Goal: Information Seeking & Learning: Compare options

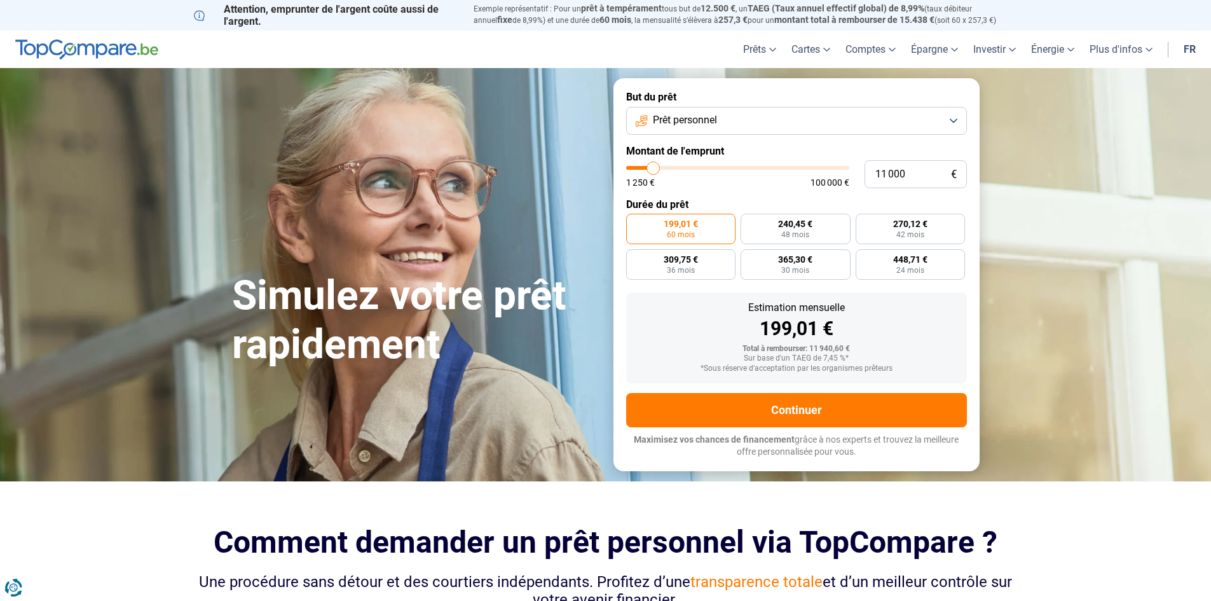
type input "13 500"
type input "13500"
type input "14 250"
type input "14250"
type input "14 750"
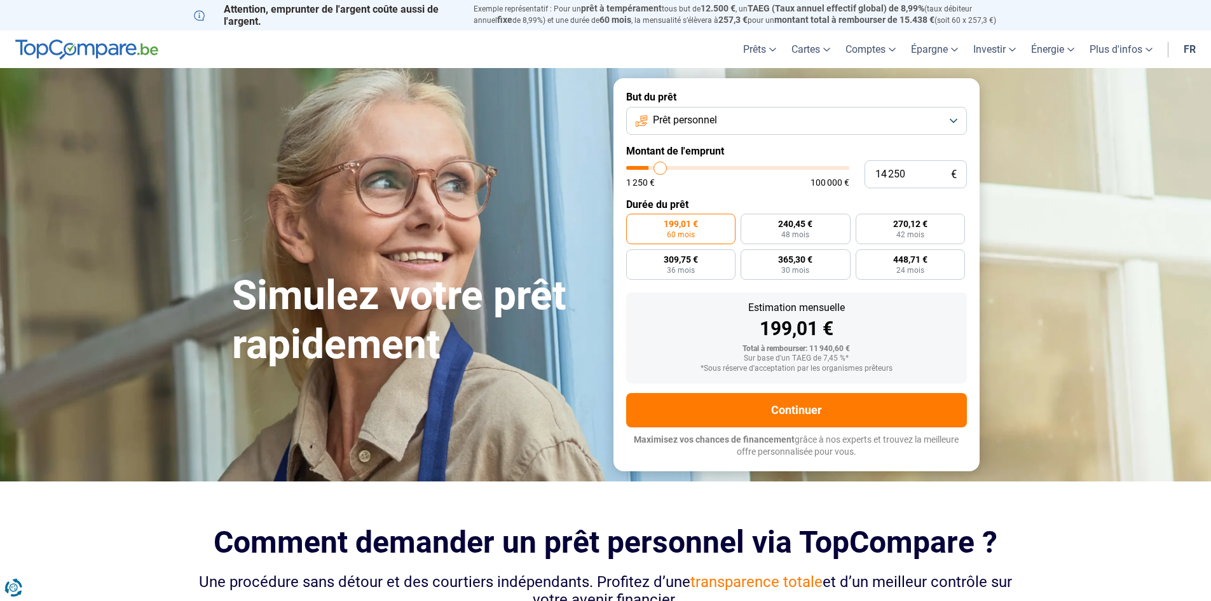
type input "14750"
type input "15 000"
type input "15000"
type input "15 500"
type input "15500"
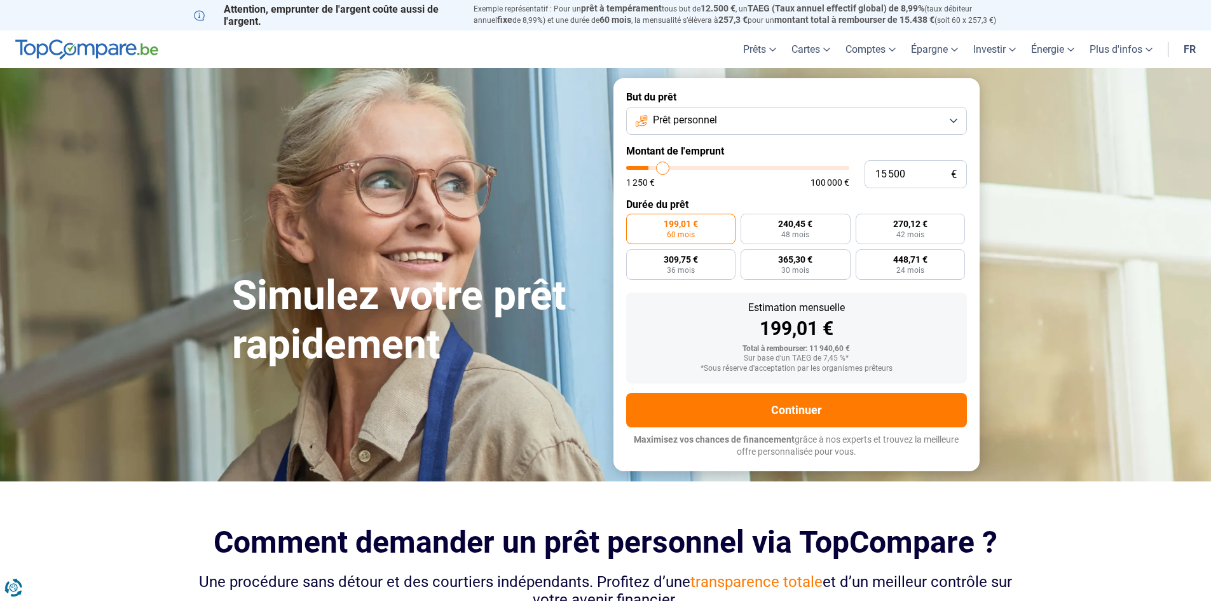
type input "15 750"
type input "15750"
type input "16 000"
type input "16000"
type input "16 250"
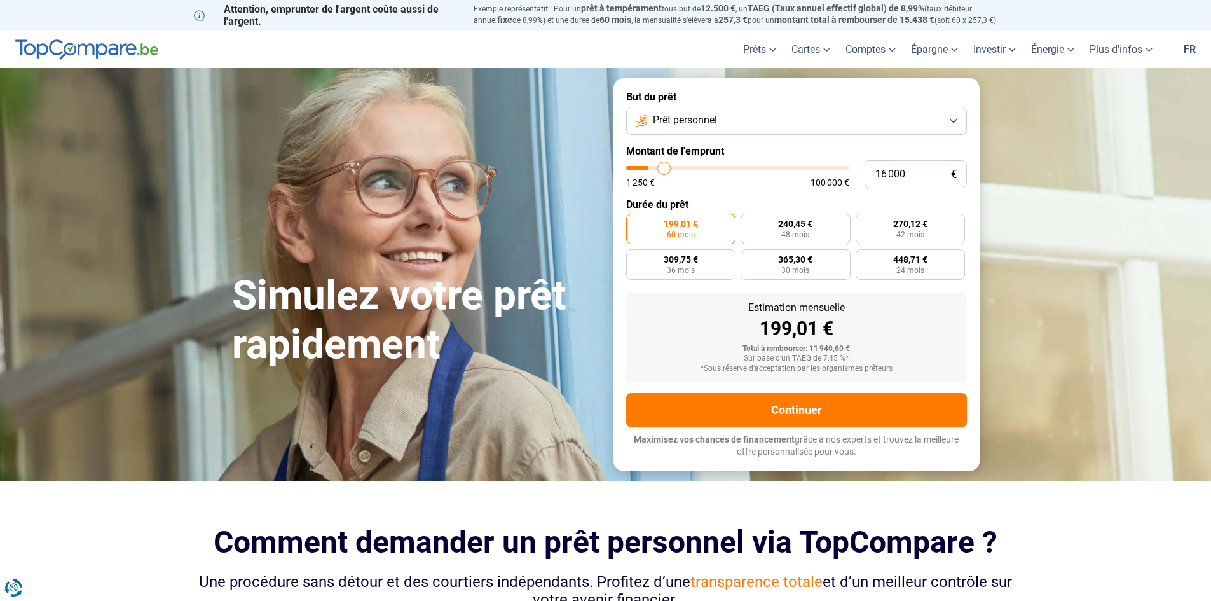
type input "16250"
type input "16 500"
type input "16500"
type input "17 250"
type input "17250"
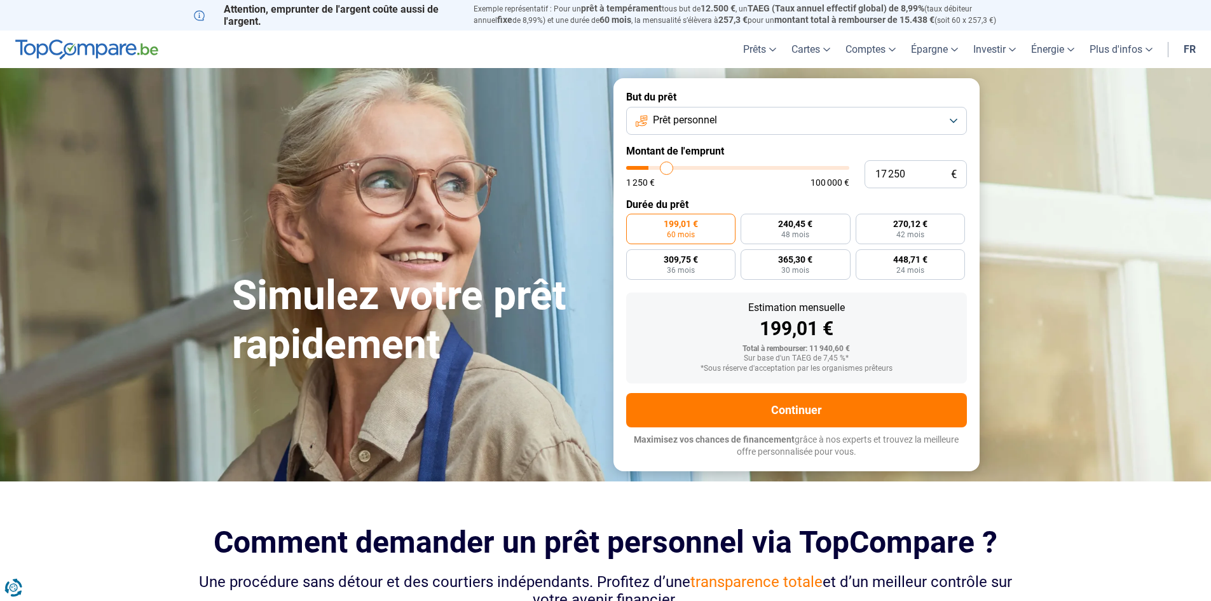
type input "18 000"
type input "18000"
type input "18 750"
type input "18750"
type input "19 000"
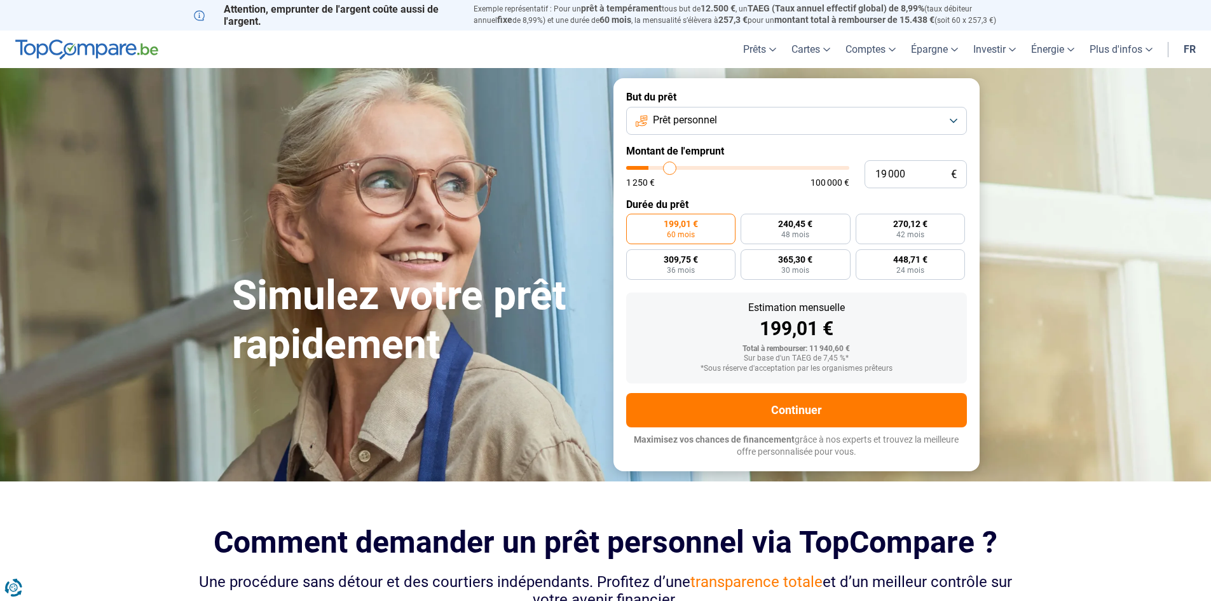
type input "19000"
type input "19 250"
type input "19250"
type input "20 000"
type input "20000"
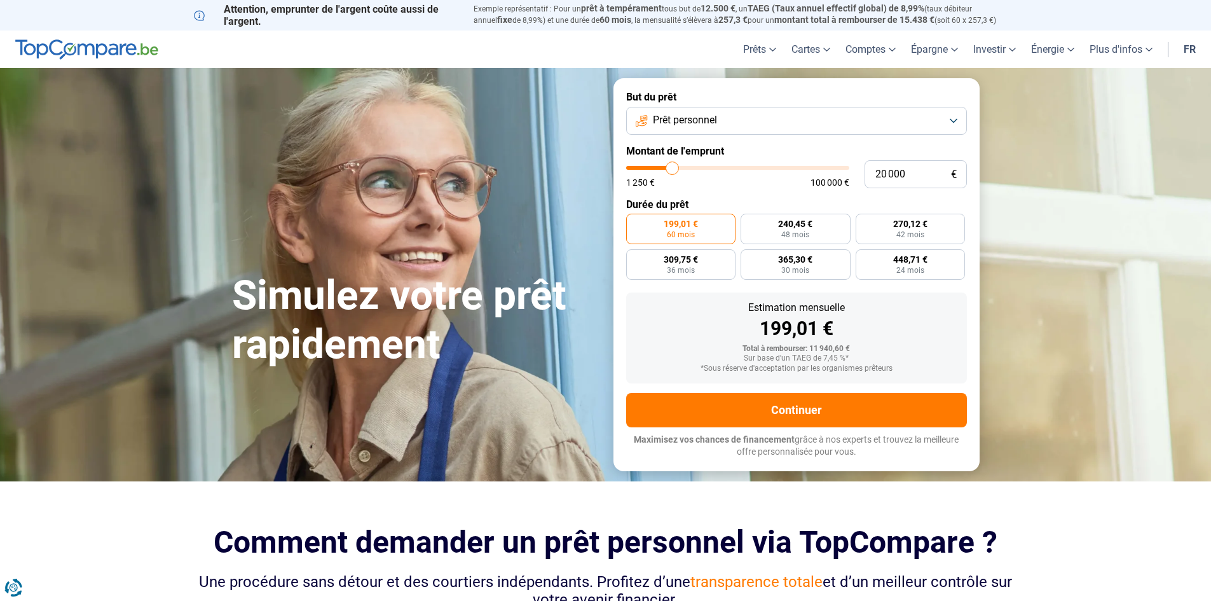
type input "20 500"
type input "20500"
type input "21 500"
type input "21500"
type input "22 250"
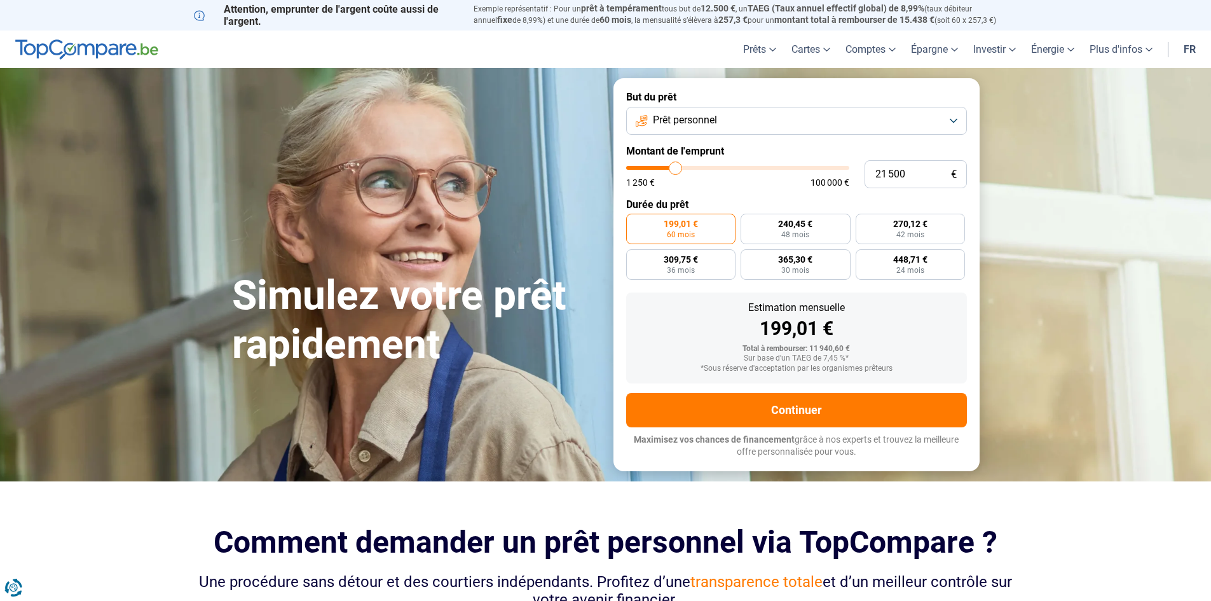
type input "22250"
type input "23 250"
type input "23250"
type input "24 250"
type input "24250"
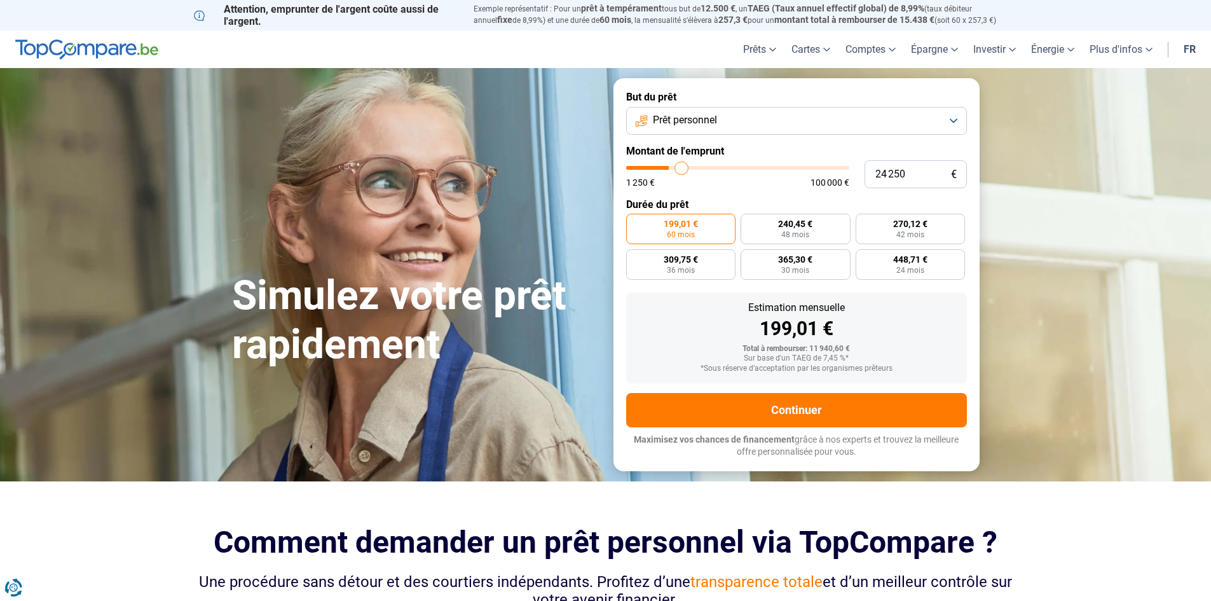
type input "24 750"
type input "24750"
type input "25 750"
type input "25750"
type input "26 500"
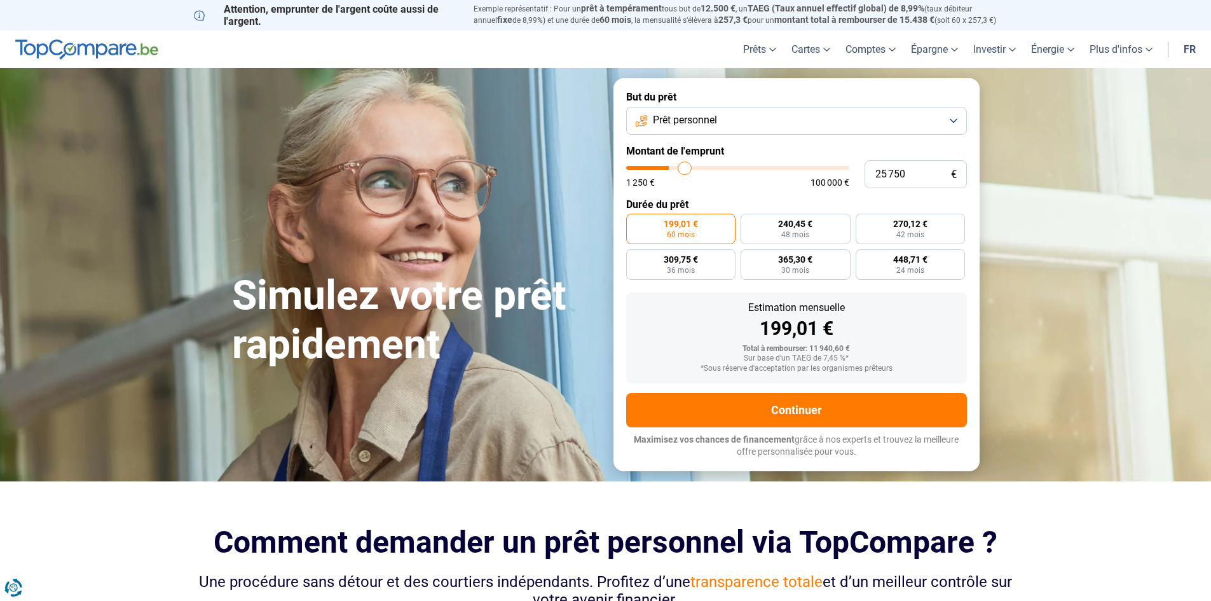
type input "26500"
type input "27 250"
type input "27250"
type input "28 000"
type input "28000"
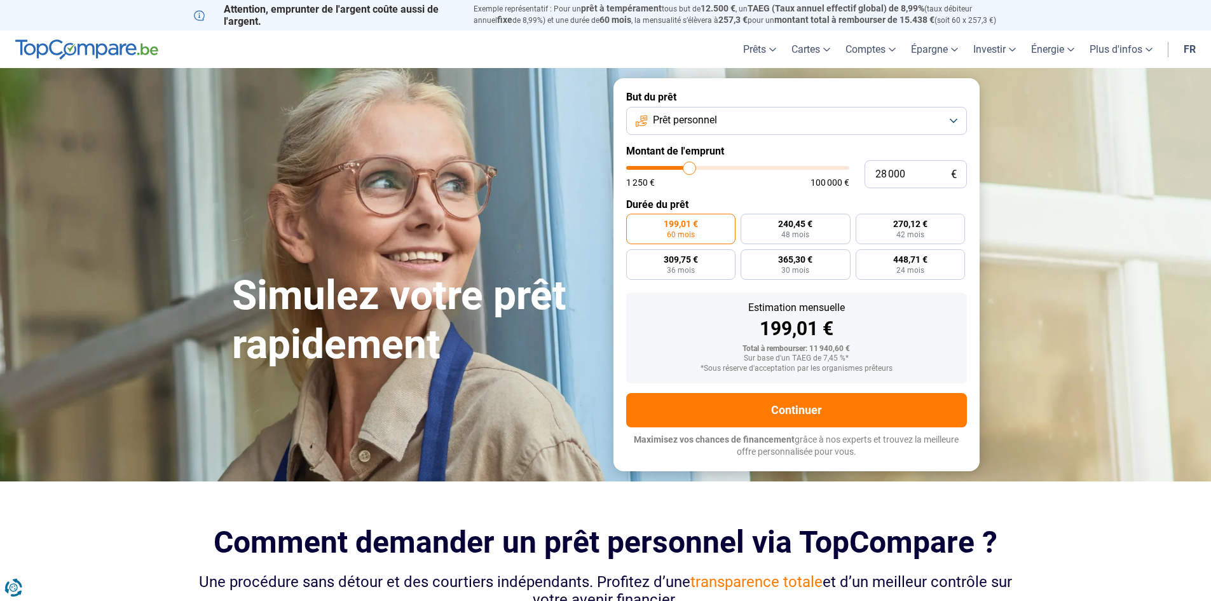
type input "29 250"
type input "29250"
type input "29 750"
type input "29750"
type input "30 250"
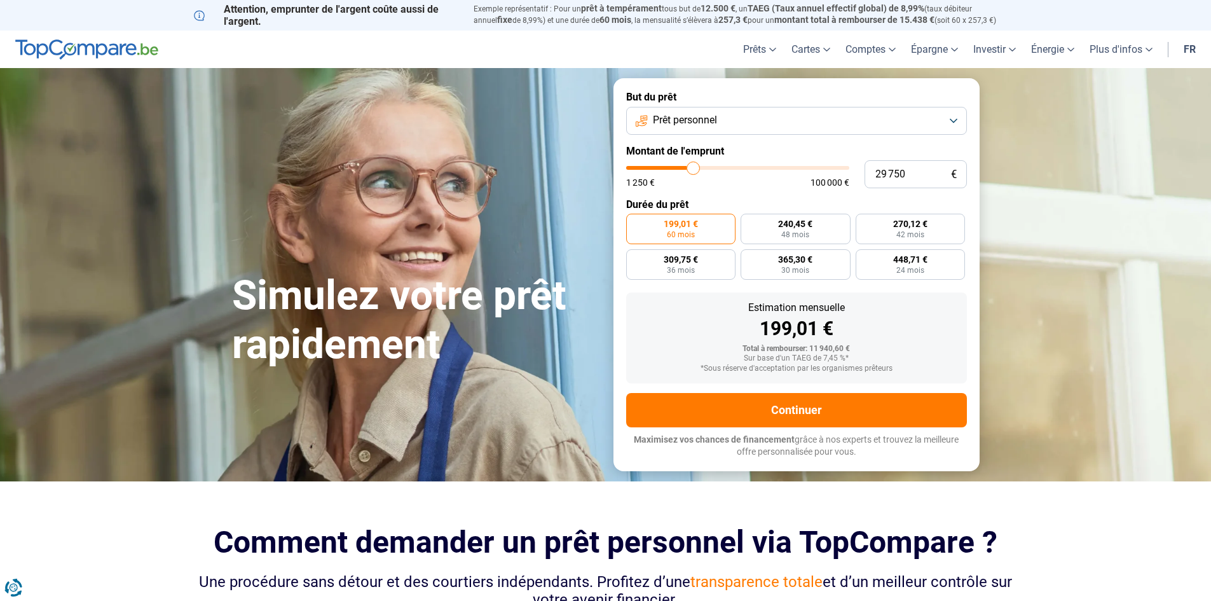
type input "30250"
type input "30 750"
type input "30750"
type input "31 000"
type input "31000"
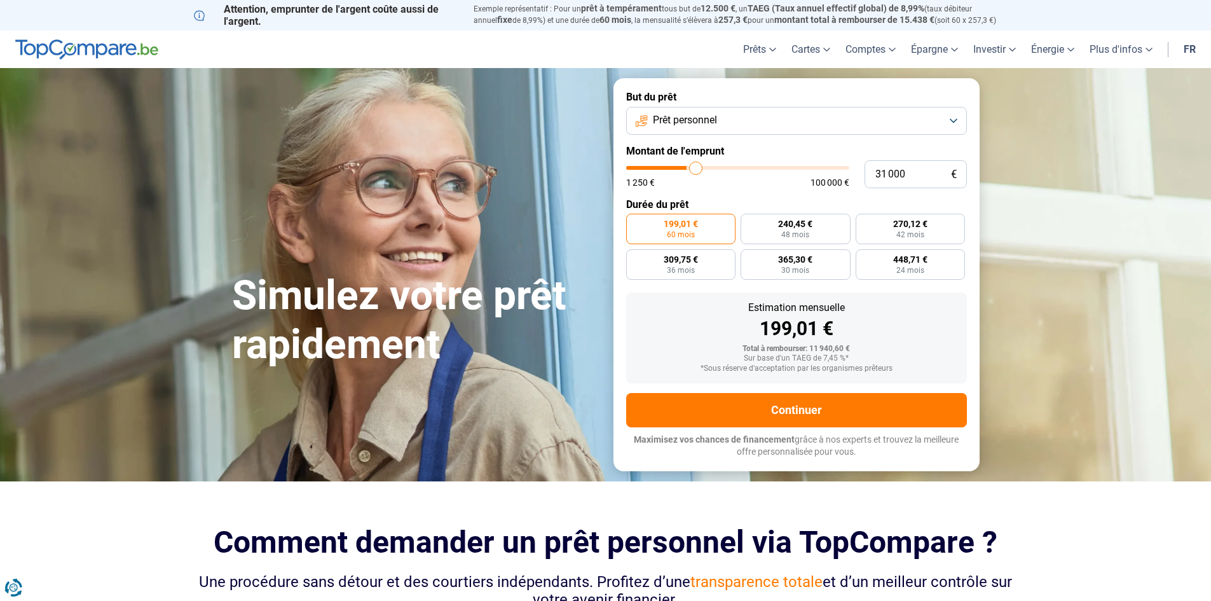
type input "31 250"
type input "31250"
type input "31 750"
type input "31750"
type input "32 000"
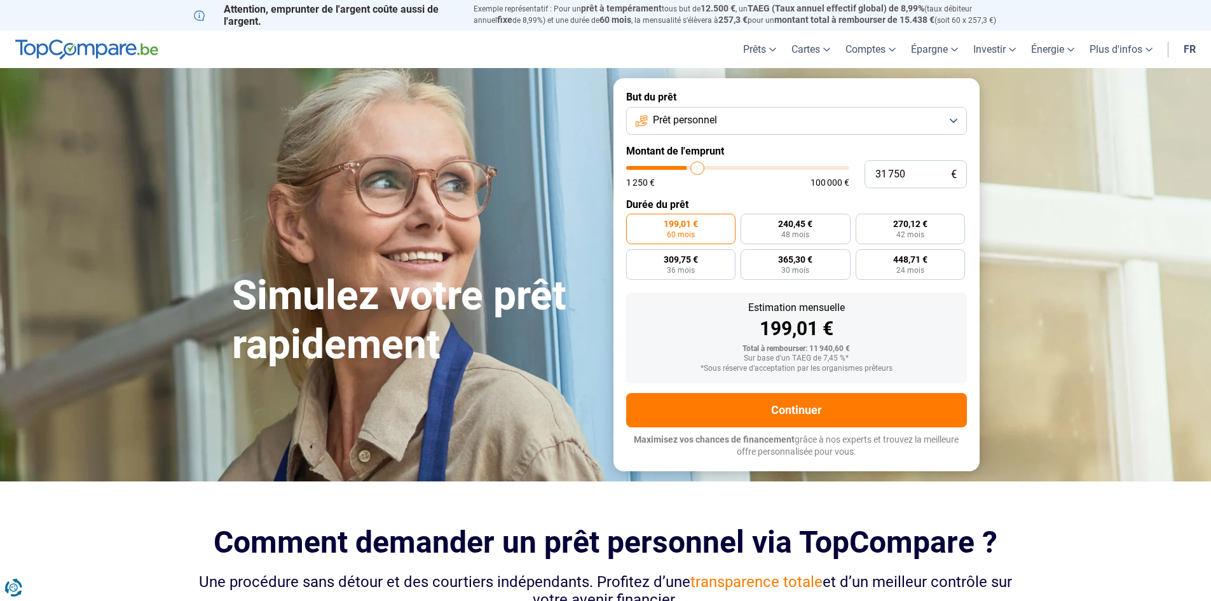
type input "32000"
type input "33 250"
type input "33250"
type input "35 000"
type input "35000"
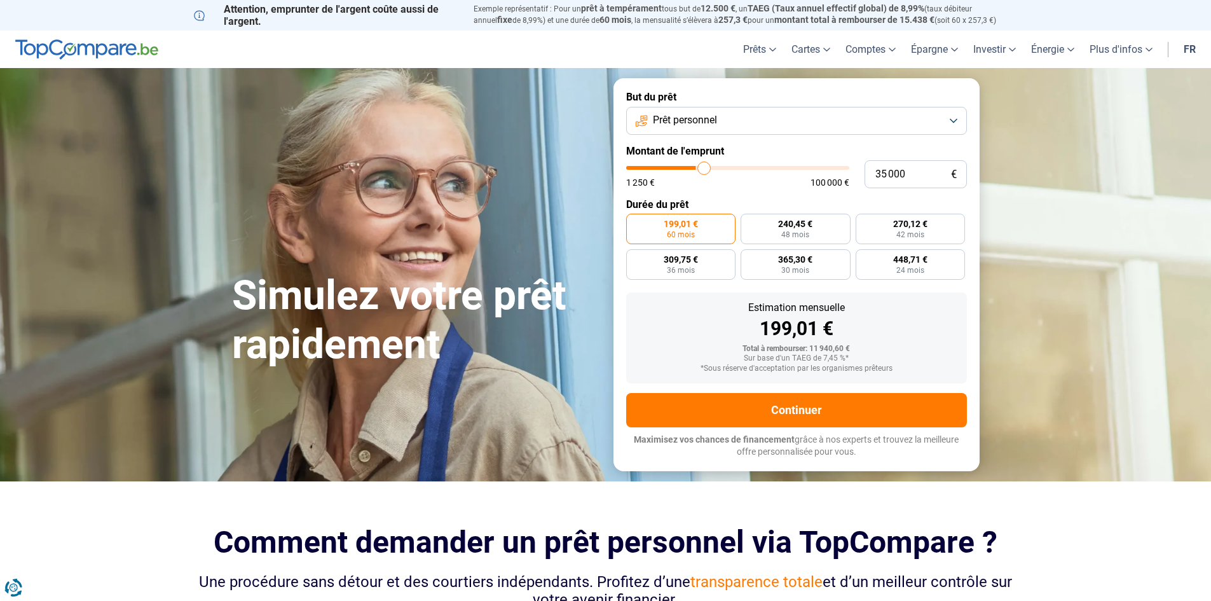
type input "36 250"
type input "36250"
type input "37 000"
type input "37000"
type input "38 000"
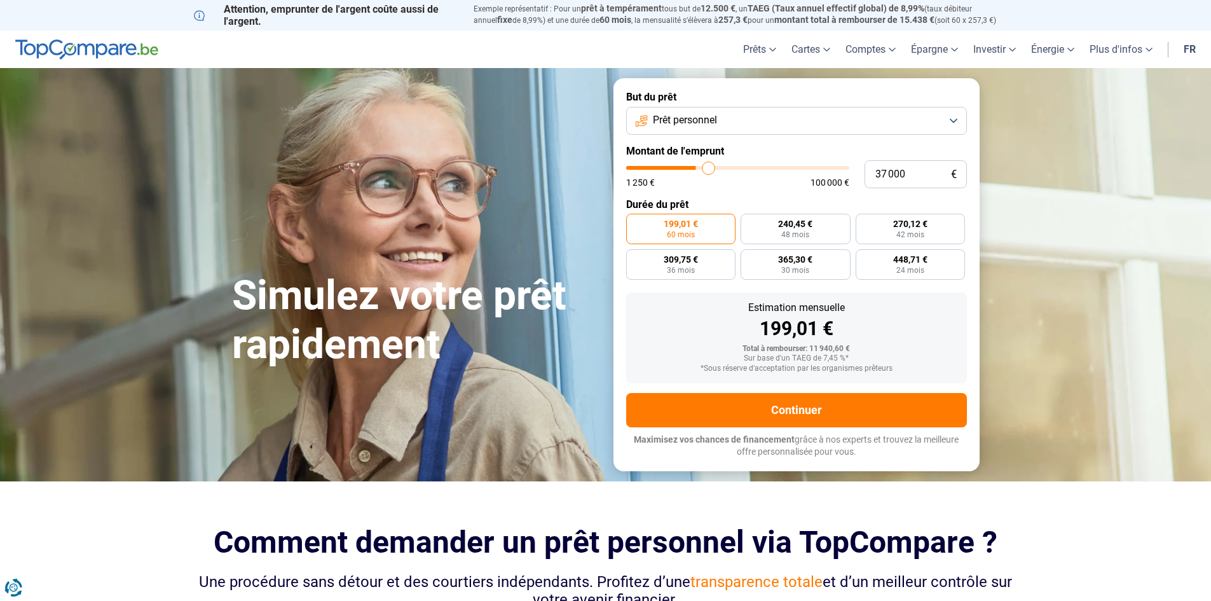
type input "38000"
type input "38 250"
type input "38250"
type input "38 500"
type input "38500"
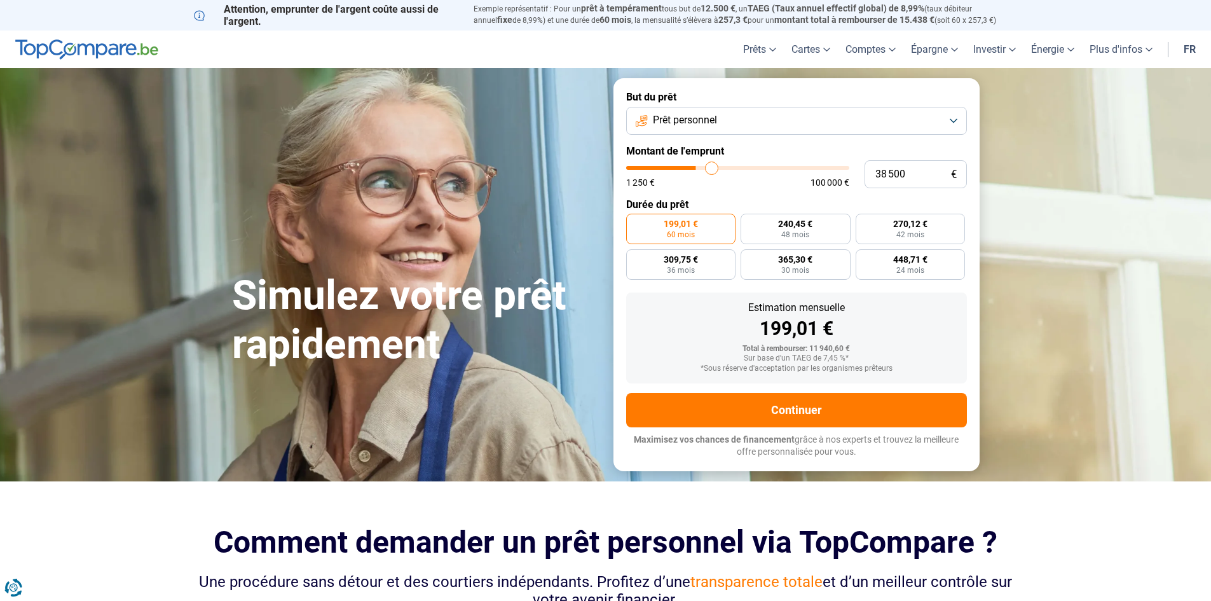
type input "39 500"
type input "39500"
type input "41 000"
type input "41000"
type input "42 750"
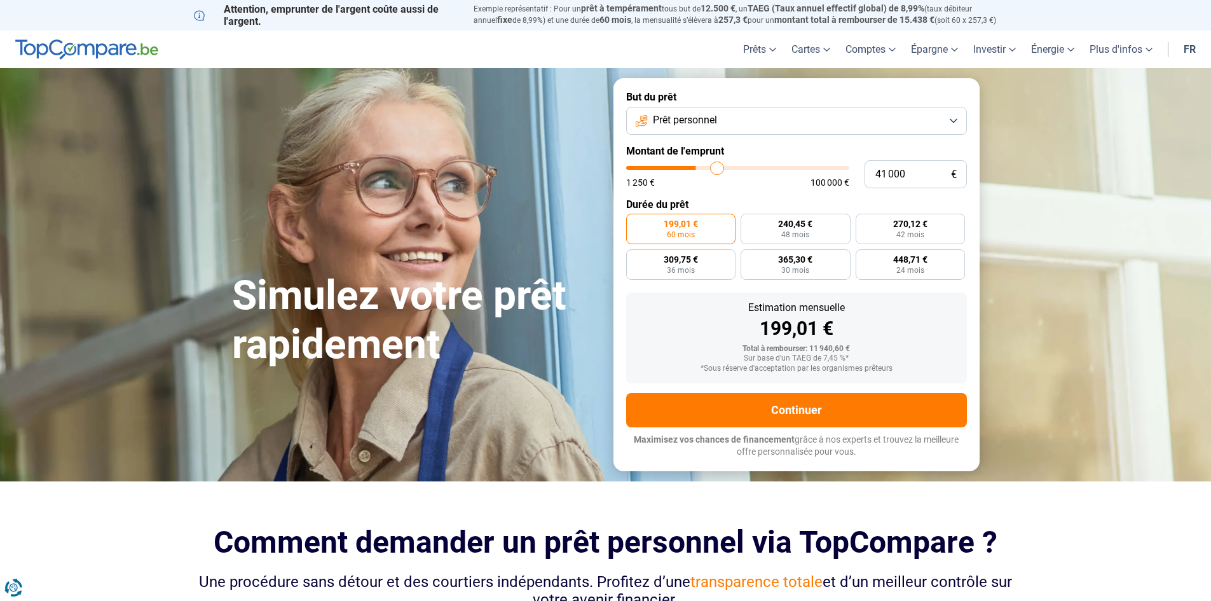
type input "42750"
type input "44 500"
type input "44500"
type input "46 000"
type input "46000"
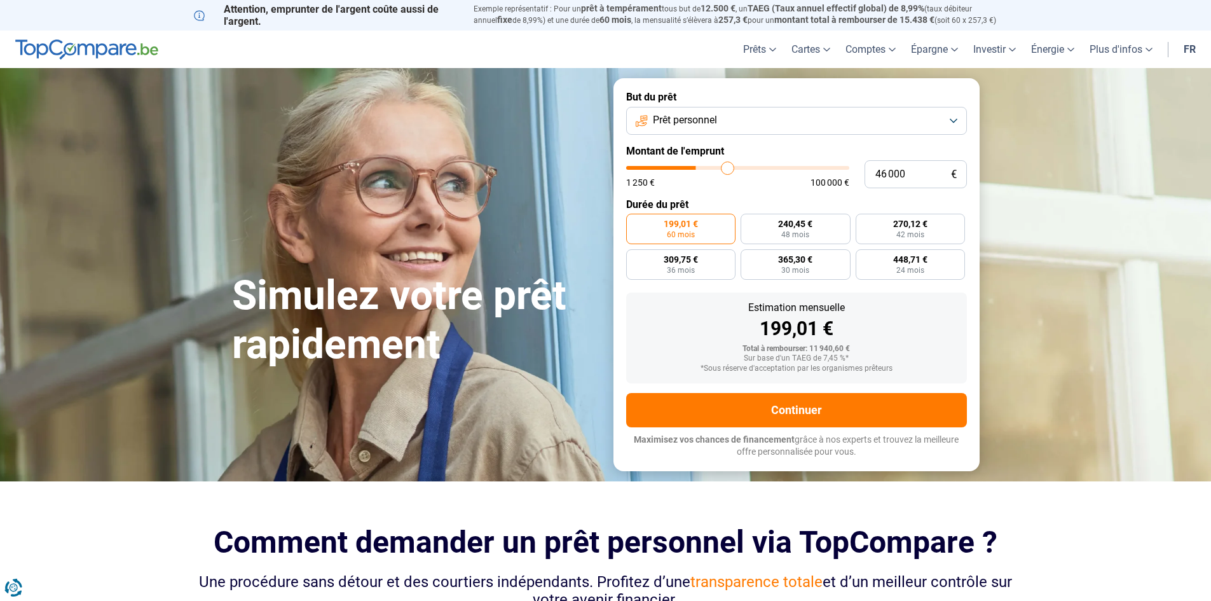
type input "47 250"
type input "47250"
type input "47 500"
type input "47500"
type input "48 000"
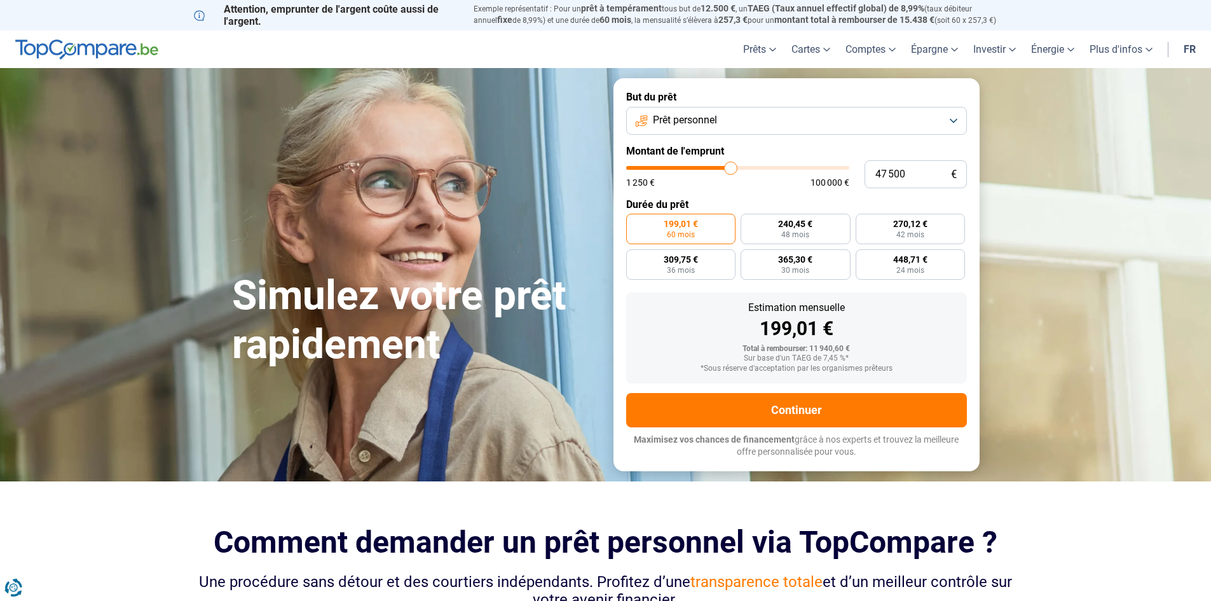
type input "48000"
type input "51 250"
type input "51250"
type input "54 500"
type input "54500"
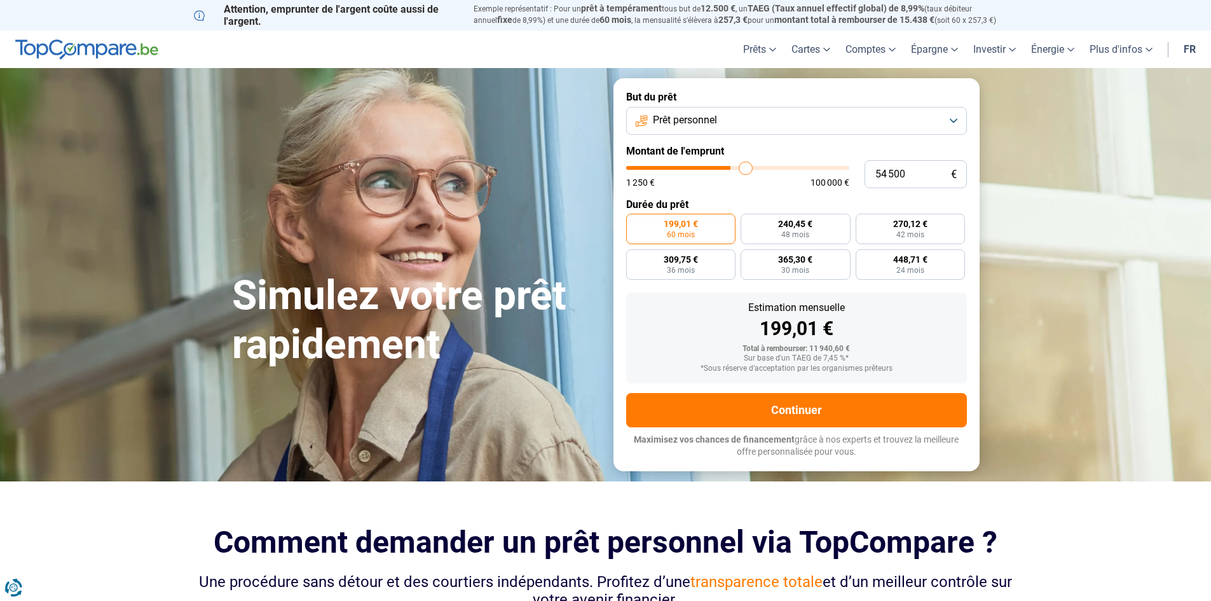
type input "59 250"
type input "59250"
type input "60 750"
type input "60750"
type input "61 500"
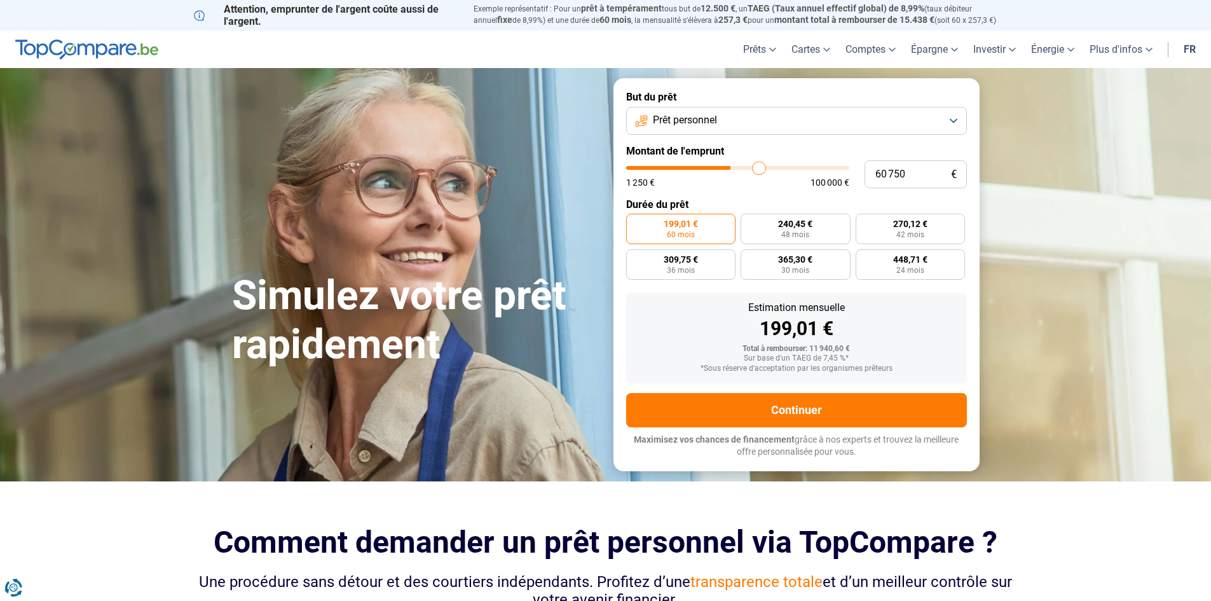
type input "61500"
type input "61 750"
type input "61750"
type input "62 250"
type input "62250"
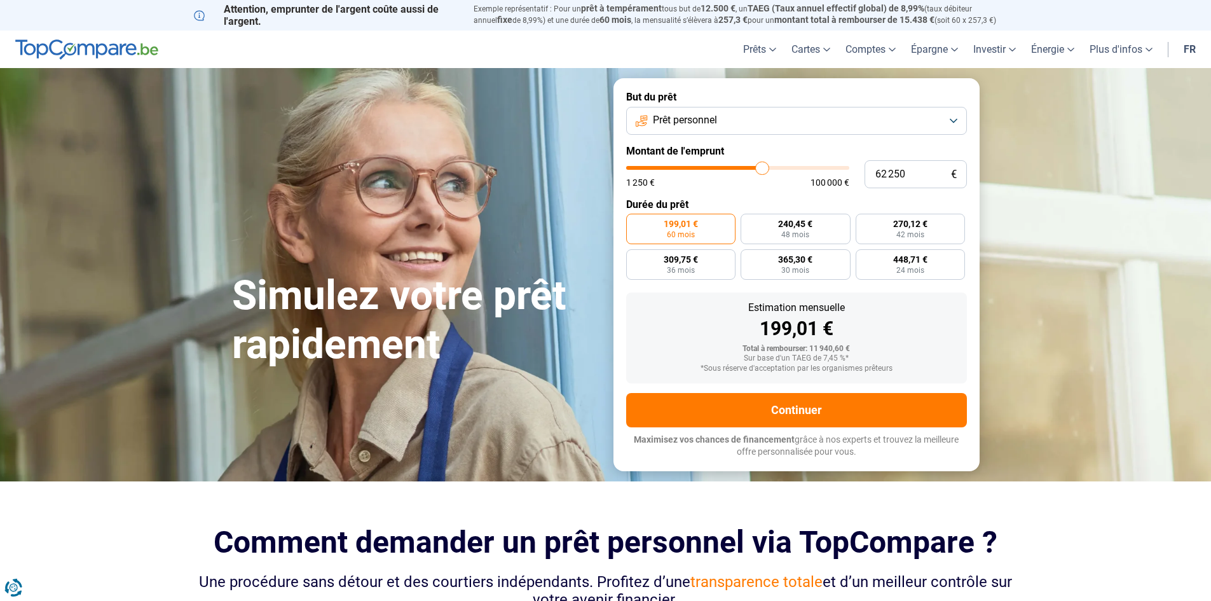
type input "63 000"
type input "63000"
type input "63 500"
type input "63500"
type input "64 250"
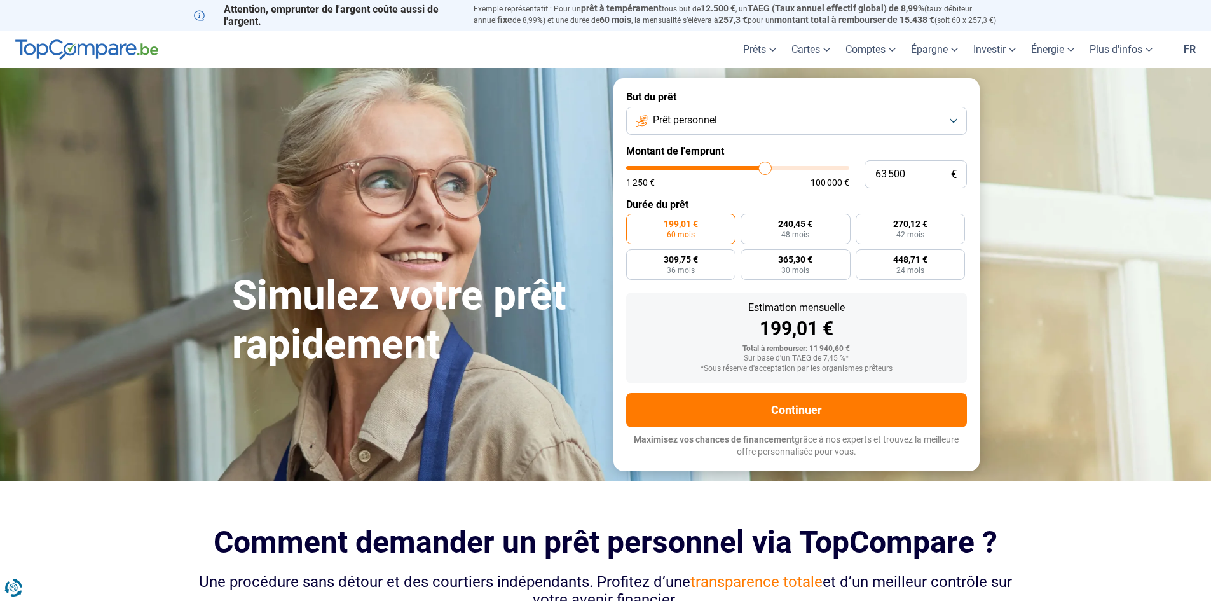
type input "64250"
type input "64 750"
type input "64750"
type input "65 000"
type input "65000"
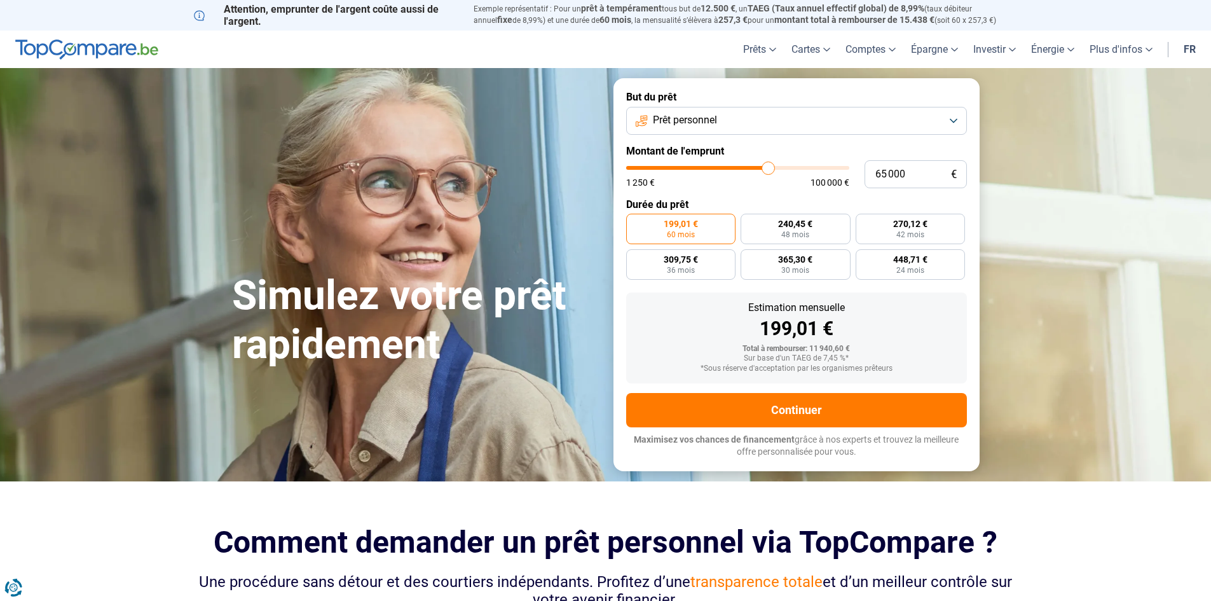
type input "65 750"
type input "65750"
type input "66 000"
type input "66000"
type input "66 500"
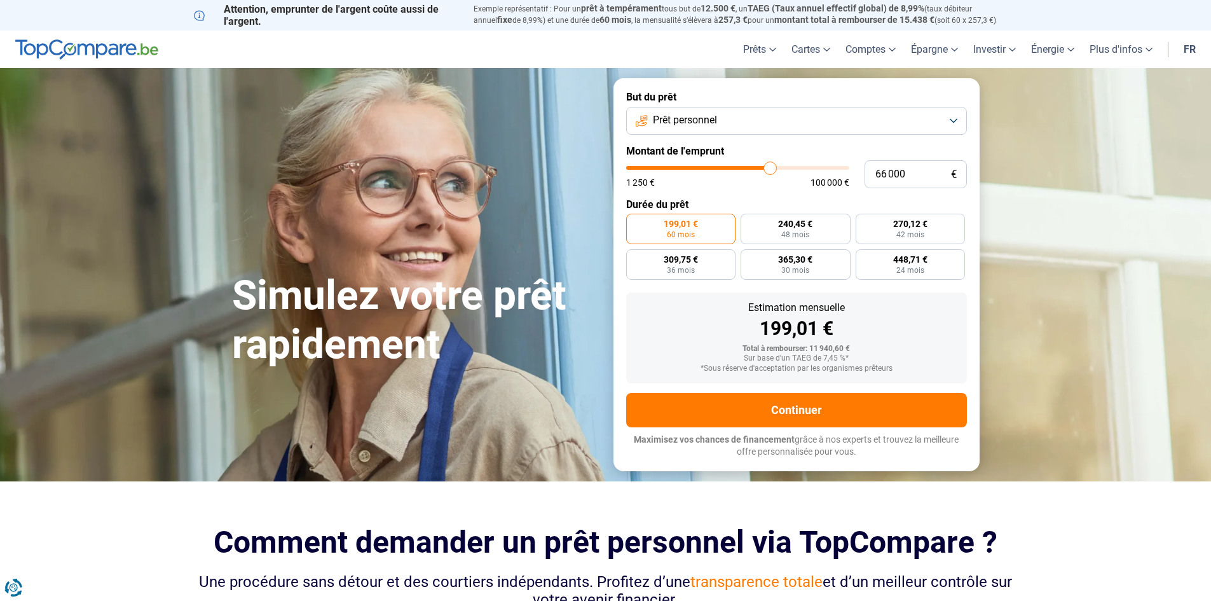
type input "66500"
type input "67 500"
type input "67500"
type input "67 750"
type input "67750"
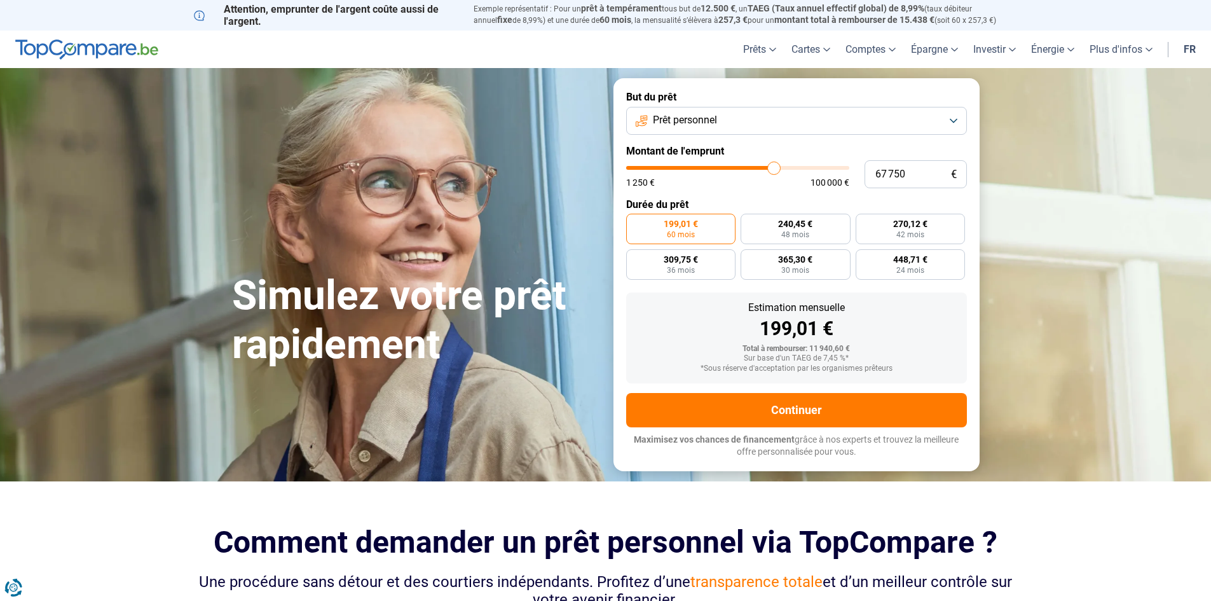
type input "68 000"
type input "68000"
type input "68 250"
type input "68250"
type input "68 750"
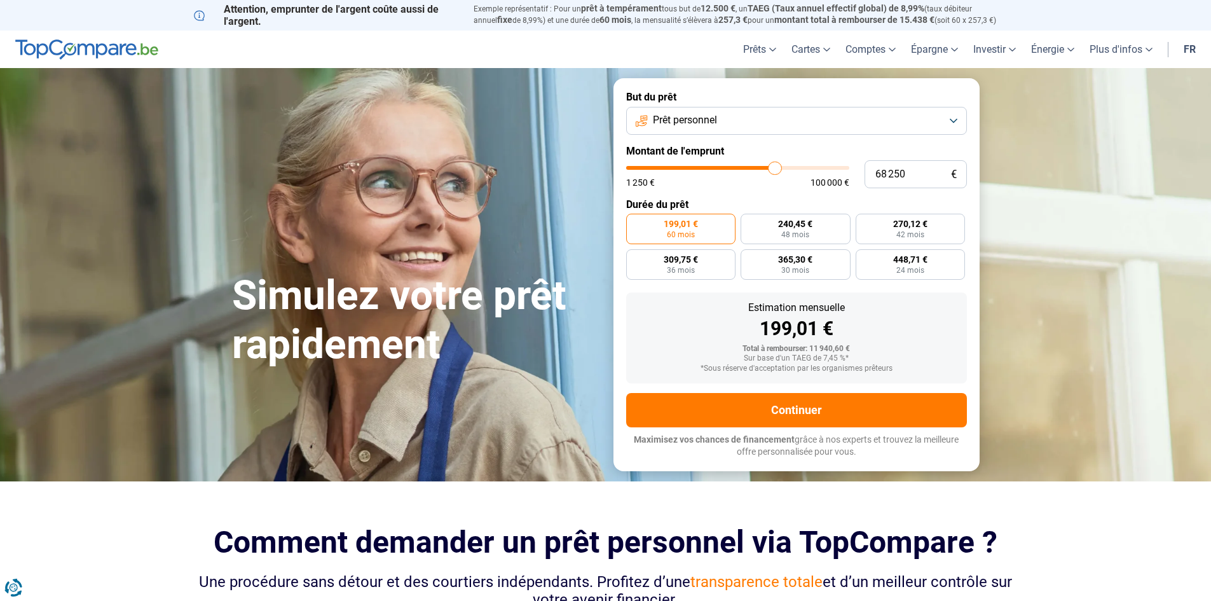
type input "68750"
type input "69 000"
type input "69000"
type input "72 000"
type input "72000"
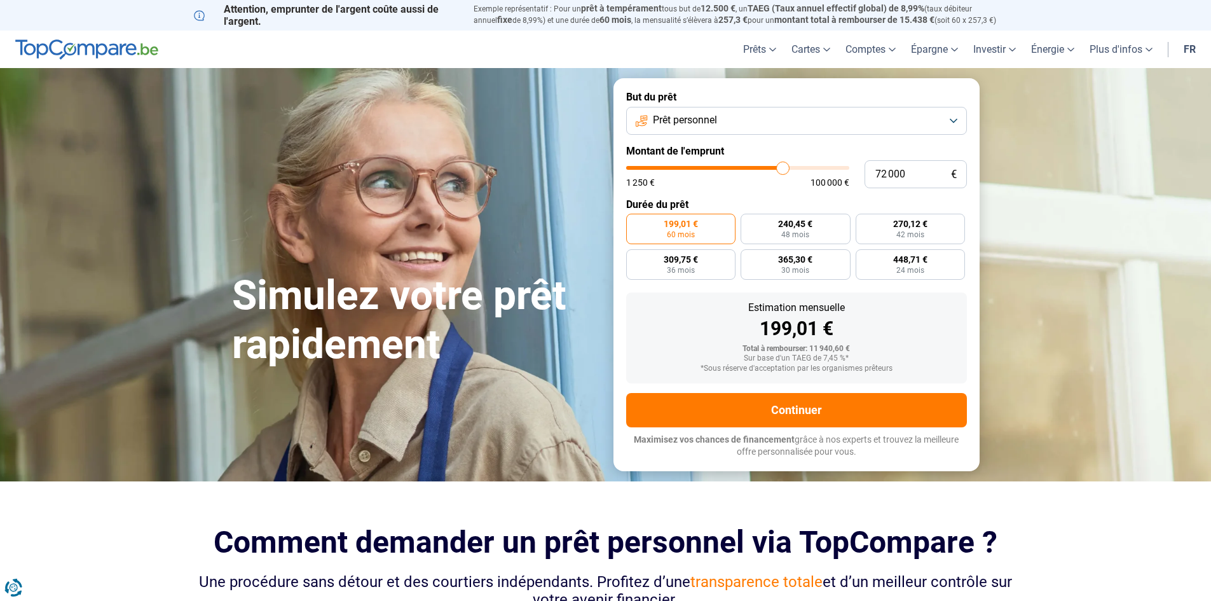
type input "75 000"
type input "75000"
type input "77 250"
type input "77250"
type input "79 500"
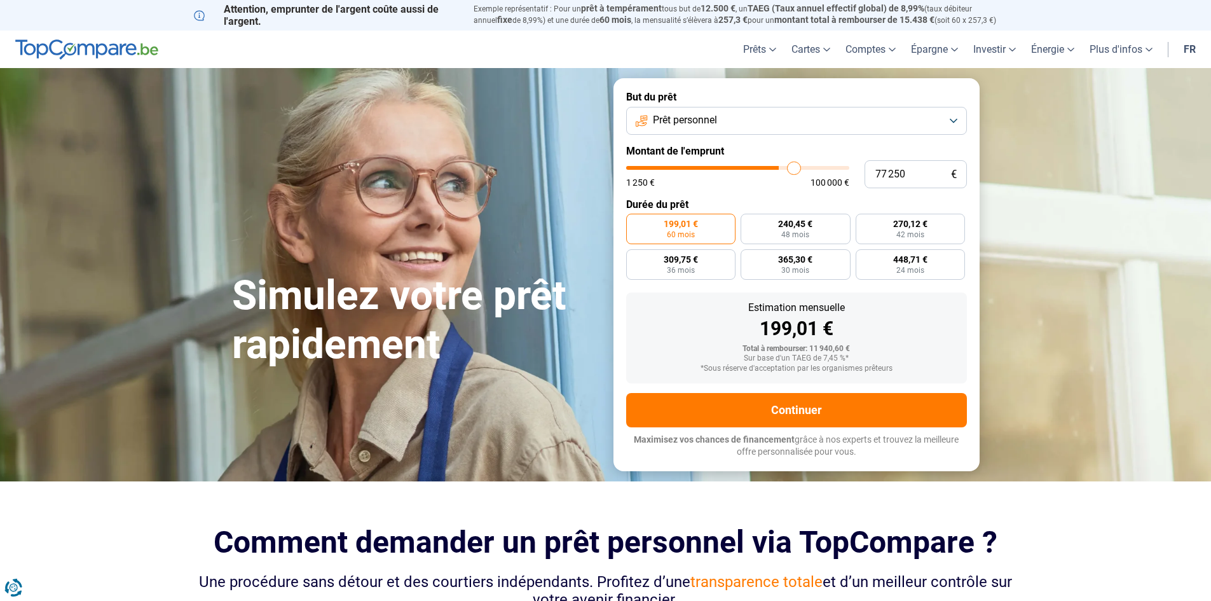
type input "79500"
type input "81 250"
type input "81250"
type input "81 500"
type input "81500"
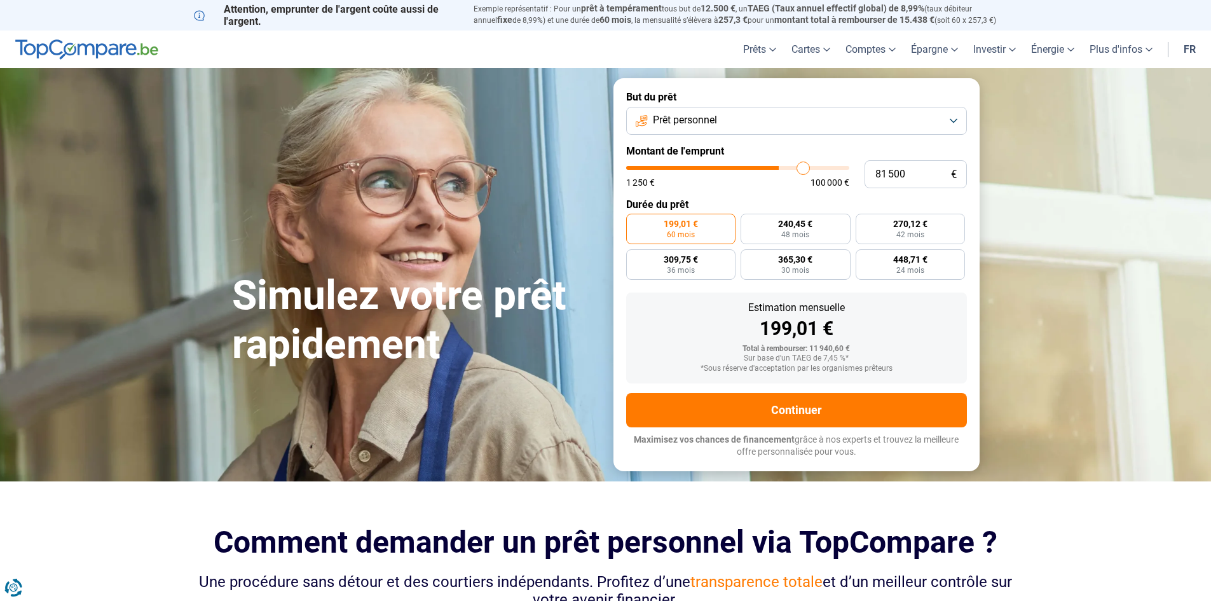
type input "81 750"
type input "81750"
type input "82 250"
type input "82250"
type input "82 750"
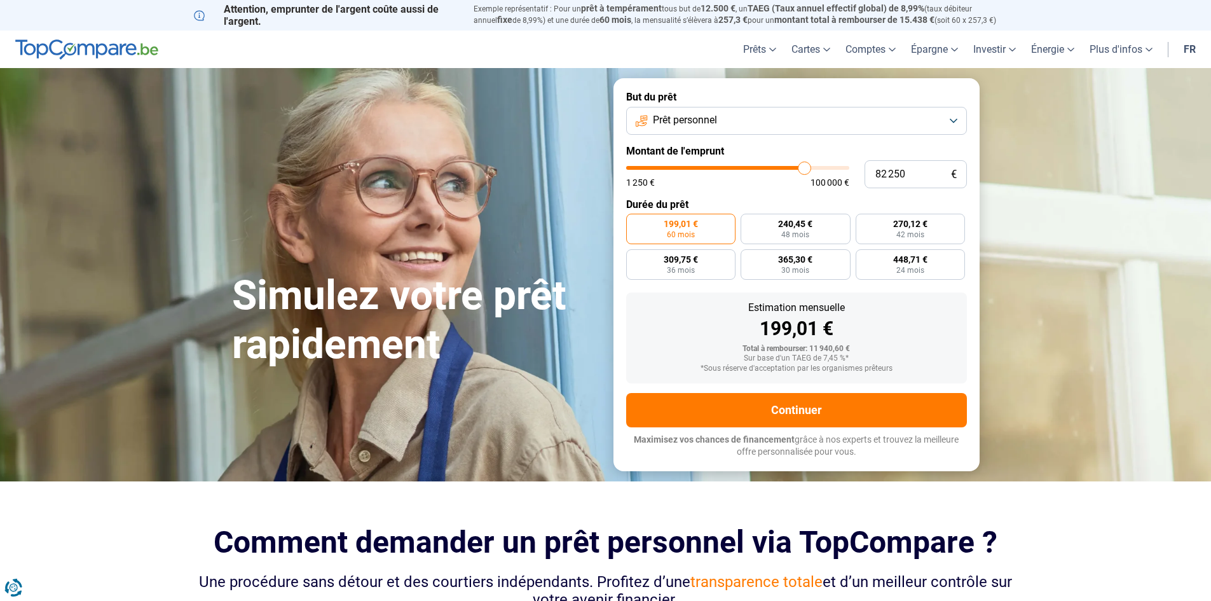
type input "82750"
type input "83 000"
type input "83000"
type input "83 250"
type input "83250"
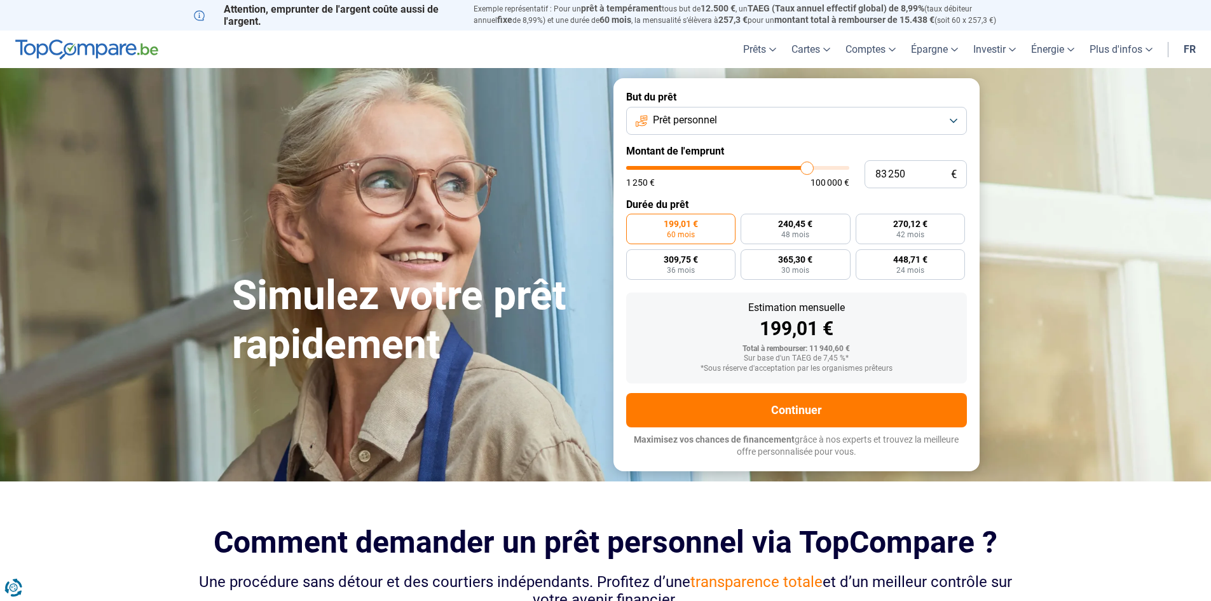
type input "83 750"
type input "83750"
type input "84 000"
type input "84000"
type input "84 500"
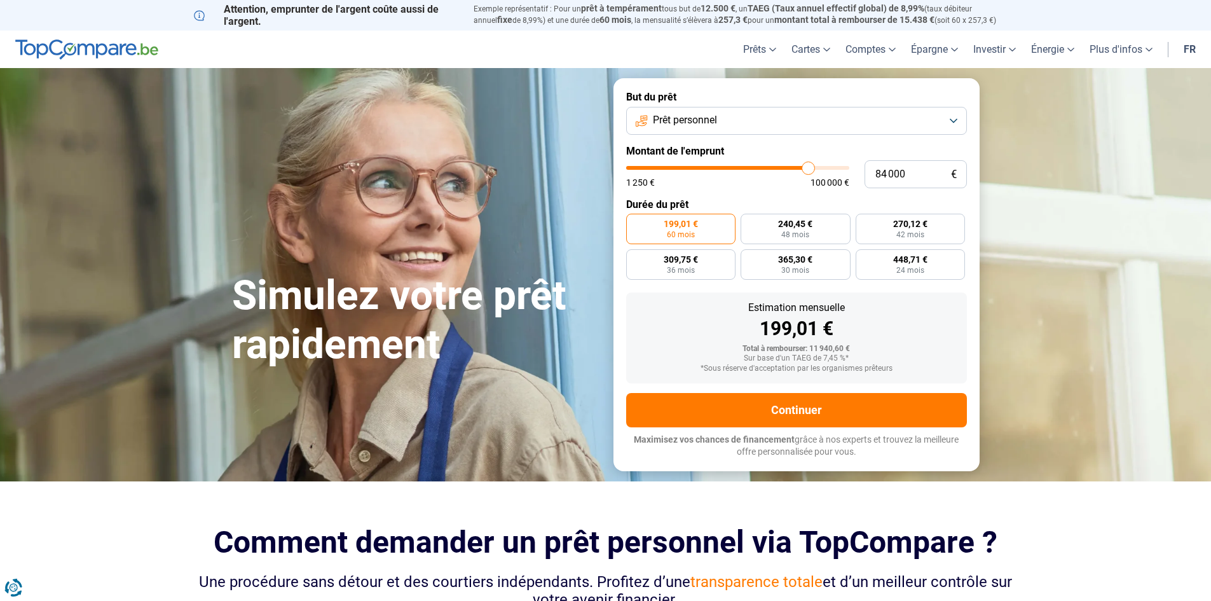
type input "84500"
type input "85 500"
type input "85500"
type input "86 000"
type input "86000"
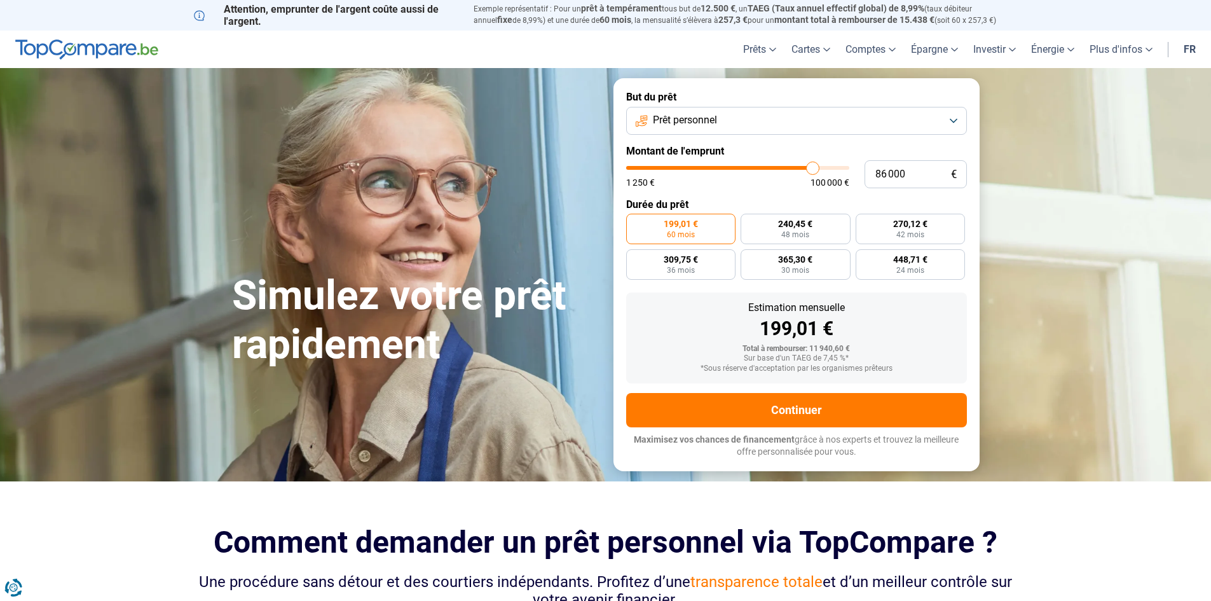
type input "86 750"
type input "86750"
type input "88 000"
type input "88000"
type input "88 250"
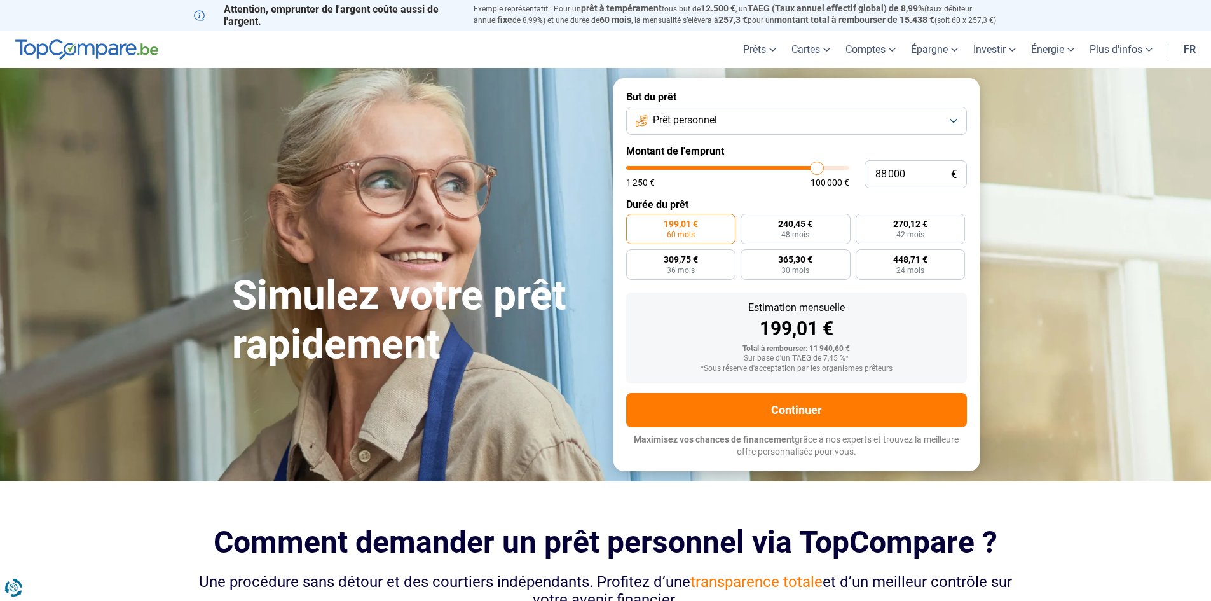
type input "88250"
type input "88 500"
type input "88500"
type input "88 750"
type input "88750"
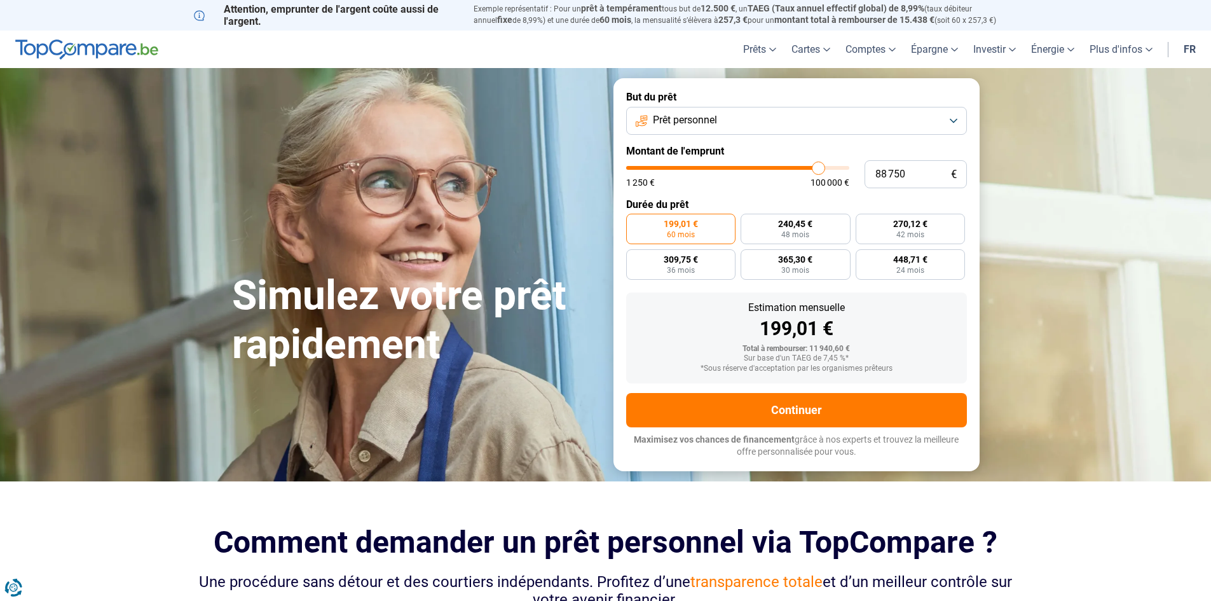
type input "89 750"
type input "89750"
type input "91 750"
type input "91750"
type input "94 750"
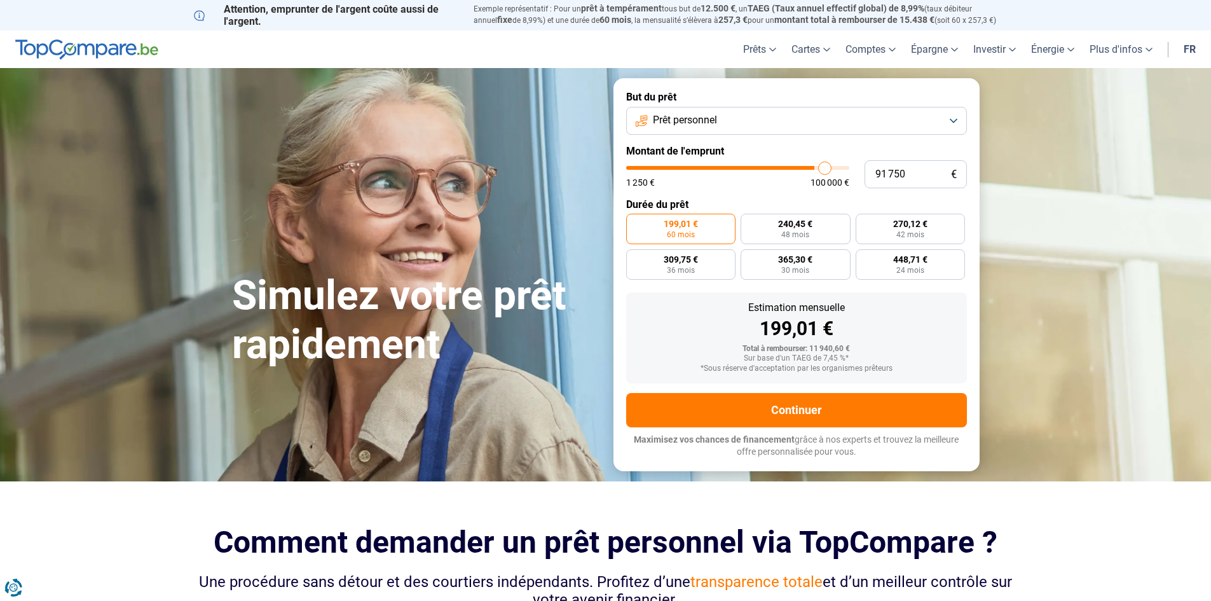
type input "94750"
type input "97 000"
type input "97000"
type input "98 000"
type input "98000"
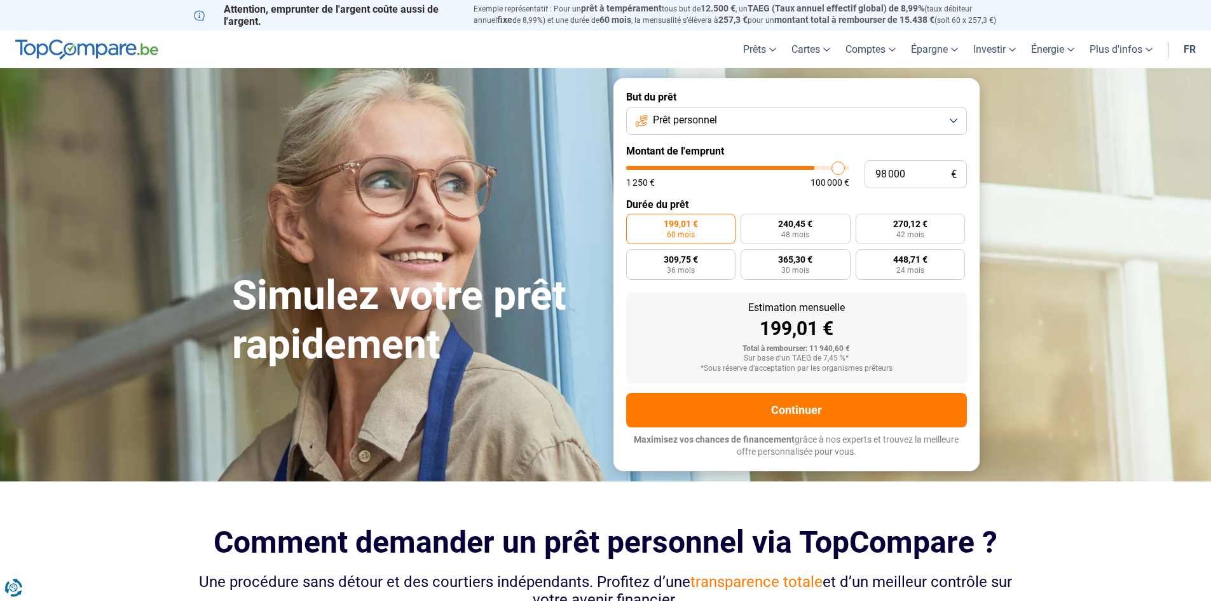
type input "98 750"
type input "98750"
type input "99 000"
type input "99000"
type input "100 000"
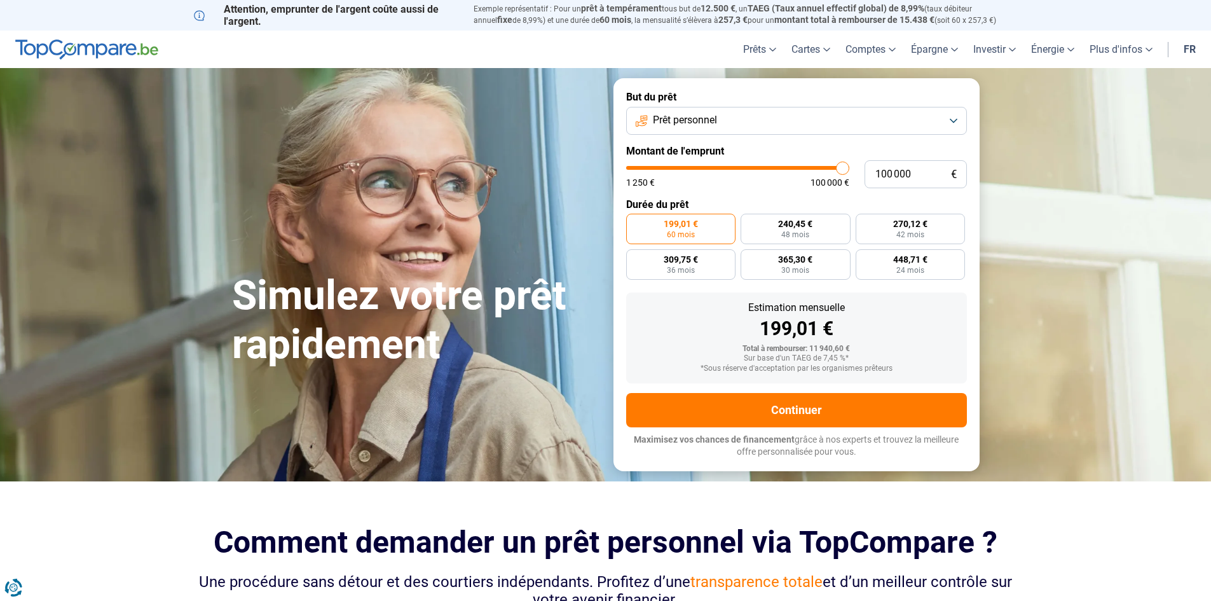
type input "100000"
click at [849, 166] on input "range" at bounding box center [737, 168] width 223 height 4
radio input "false"
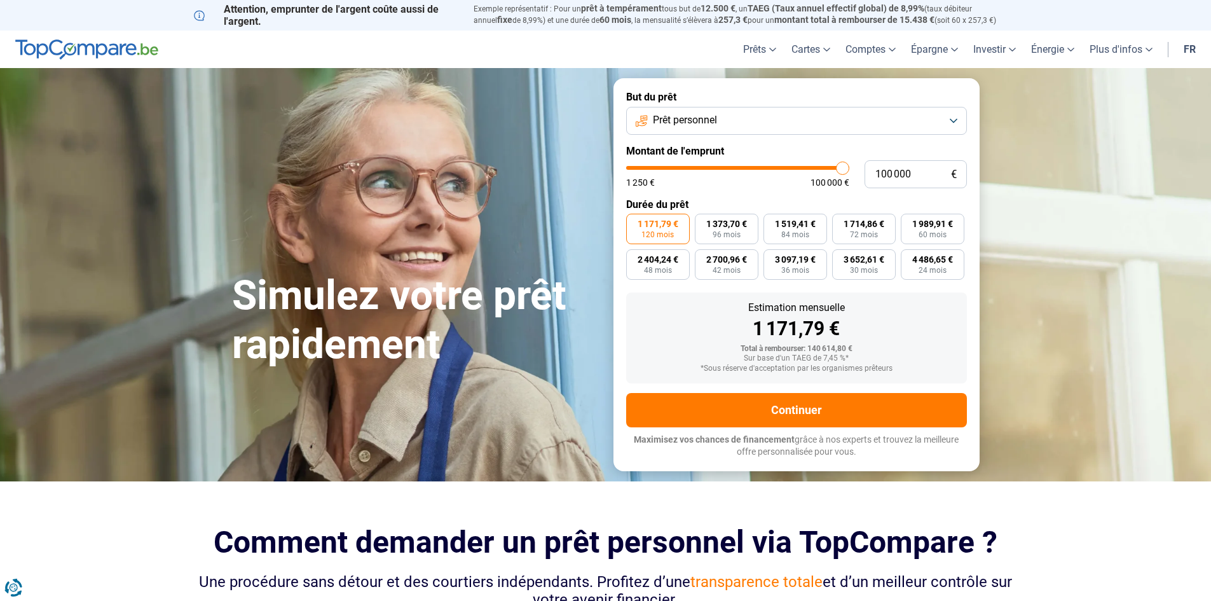
click at [885, 119] on button "Prêt personnel" at bounding box center [796, 121] width 341 height 28
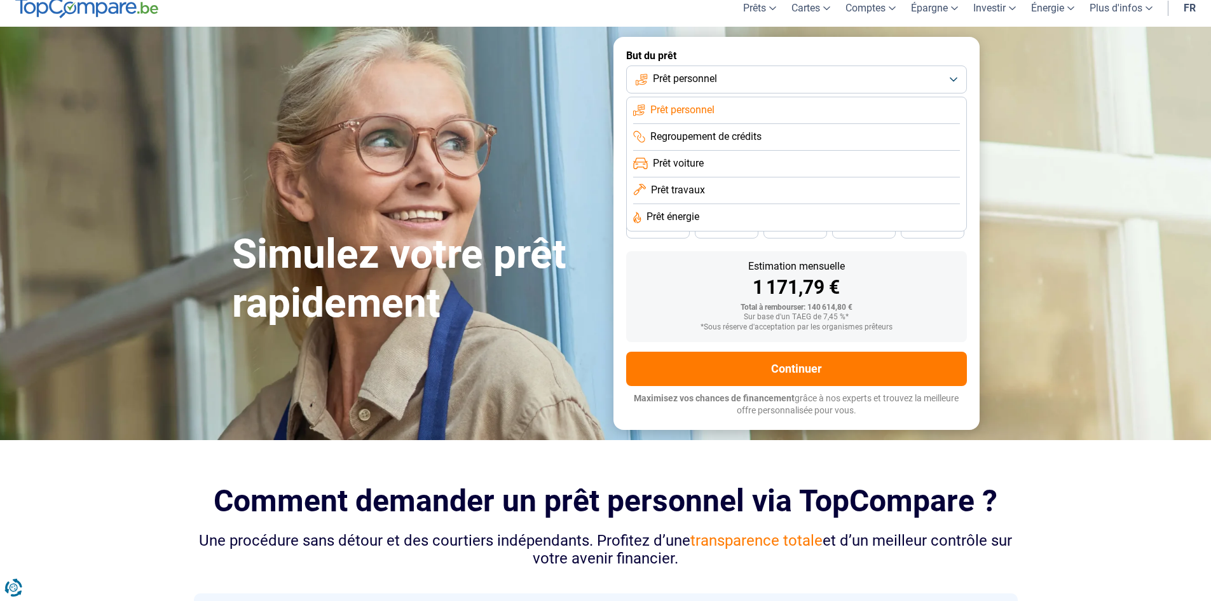
scroll to position [64, 0]
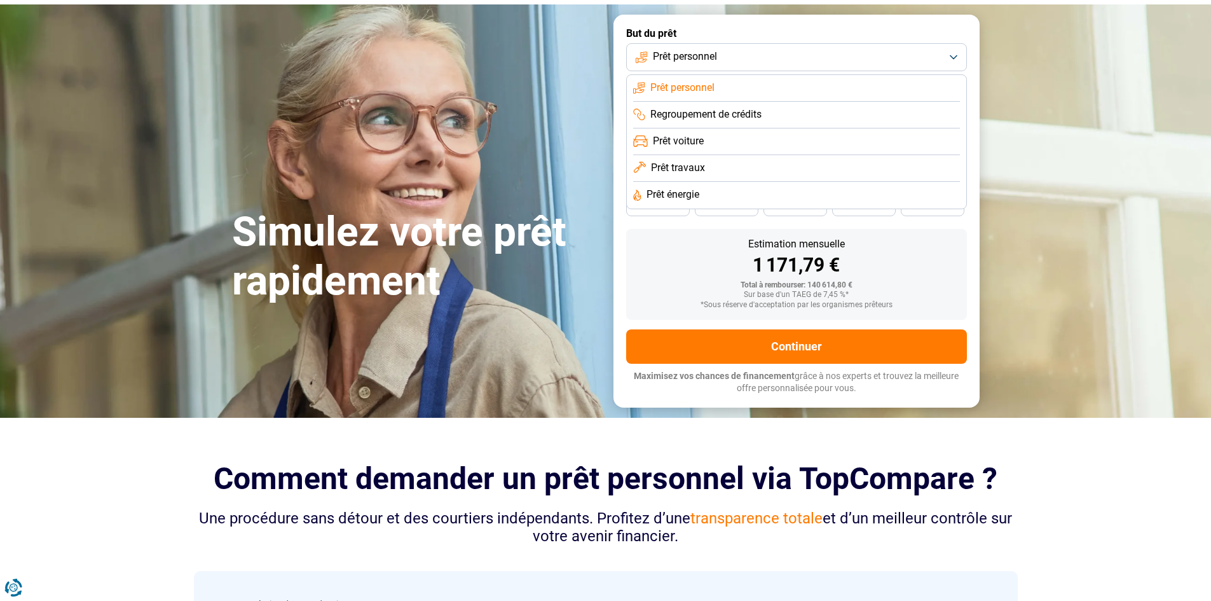
click at [724, 58] on button "Prêt personnel" at bounding box center [796, 57] width 341 height 28
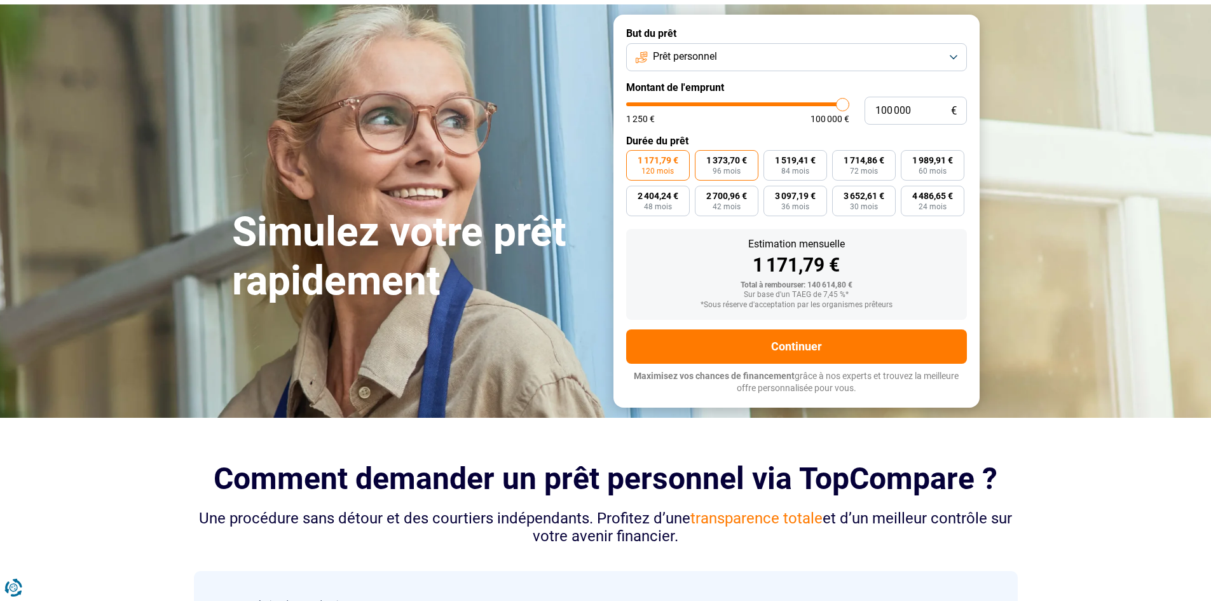
scroll to position [0, 0]
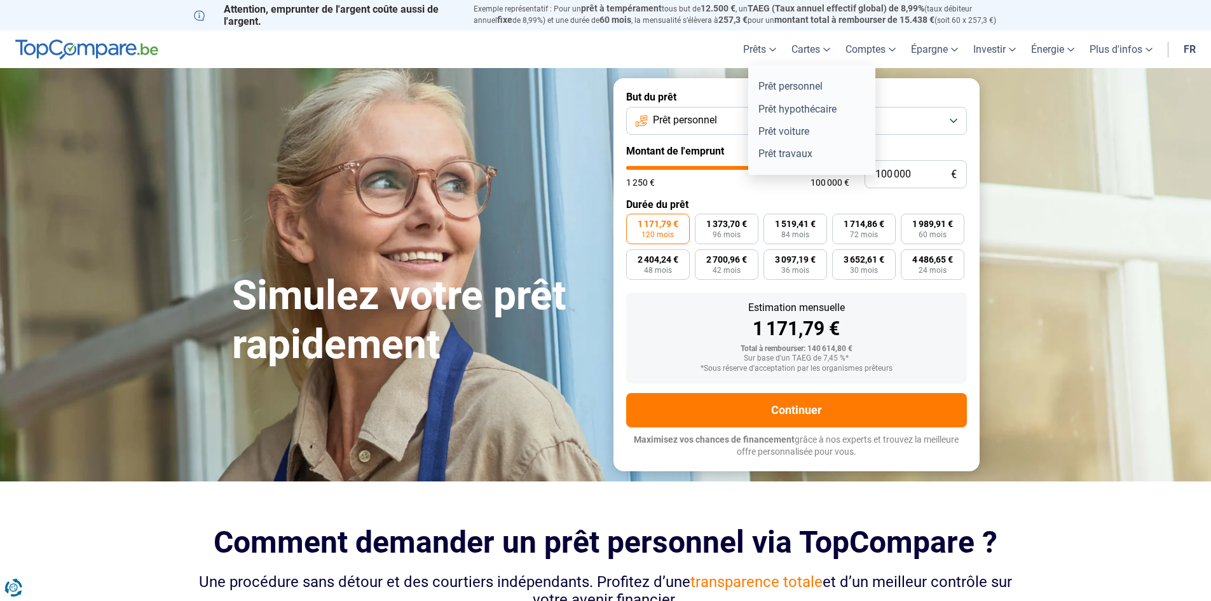
click at [758, 48] on link "Prêts" at bounding box center [759, 49] width 48 height 37
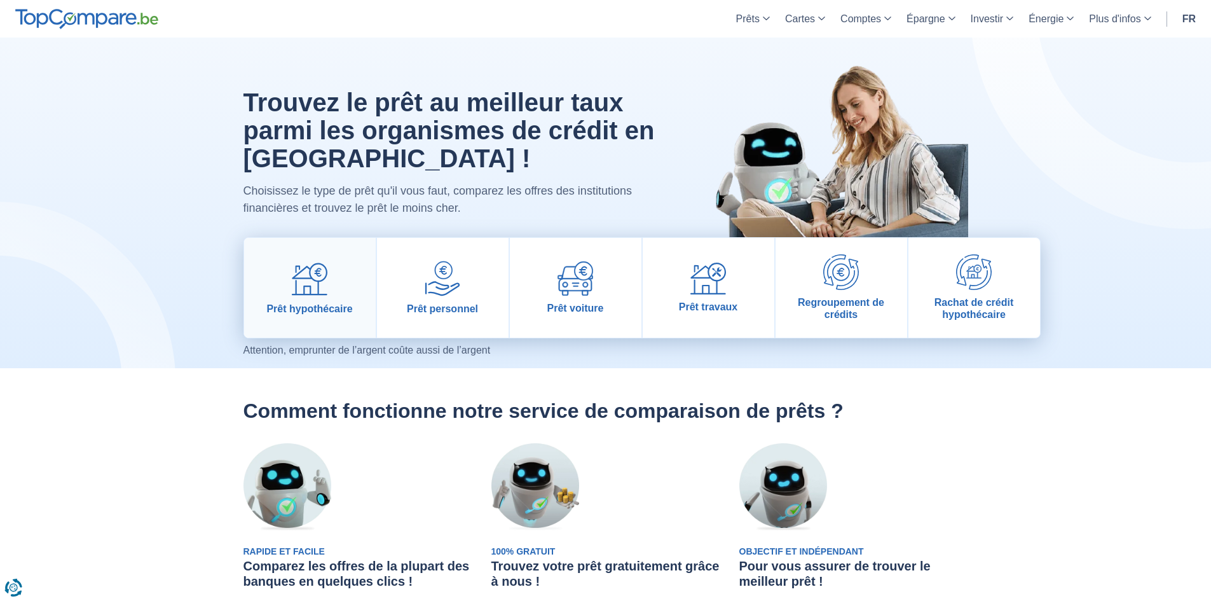
click at [323, 306] on span "Prêt hypothécaire" at bounding box center [309, 308] width 86 height 12
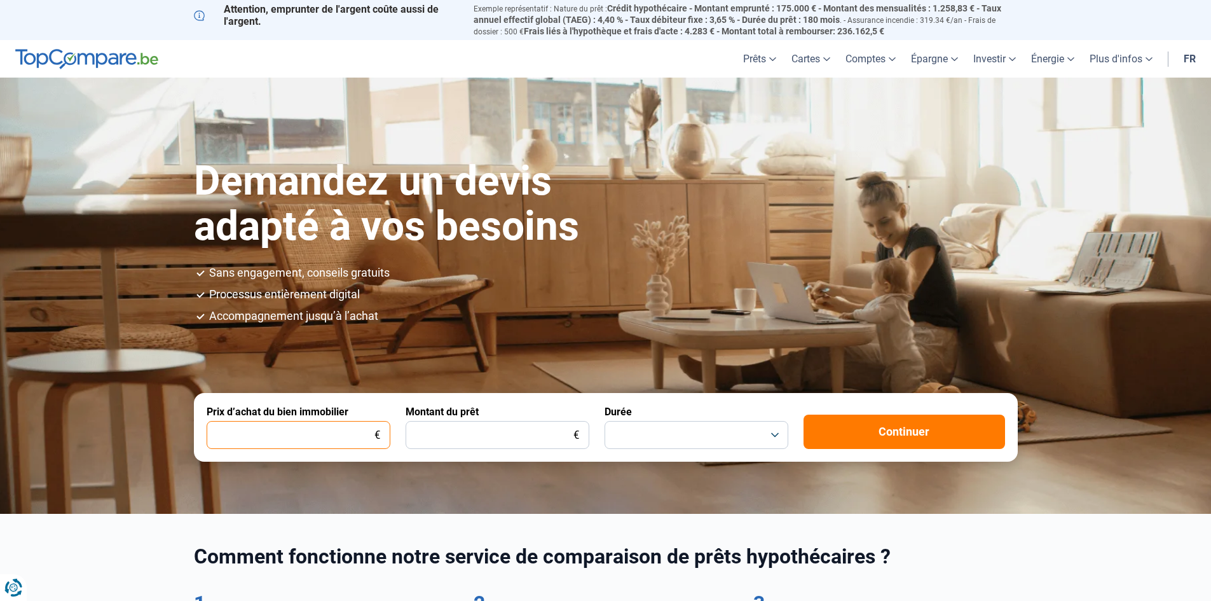
click at [290, 425] on input "Prix d’achat du bien immobilier" at bounding box center [299, 435] width 184 height 28
type input "185.000"
click at [421, 432] on input "Montant du prêt" at bounding box center [497, 435] width 184 height 28
type input "185.000"
click at [669, 412] on div "Durée" at bounding box center [696, 426] width 184 height 43
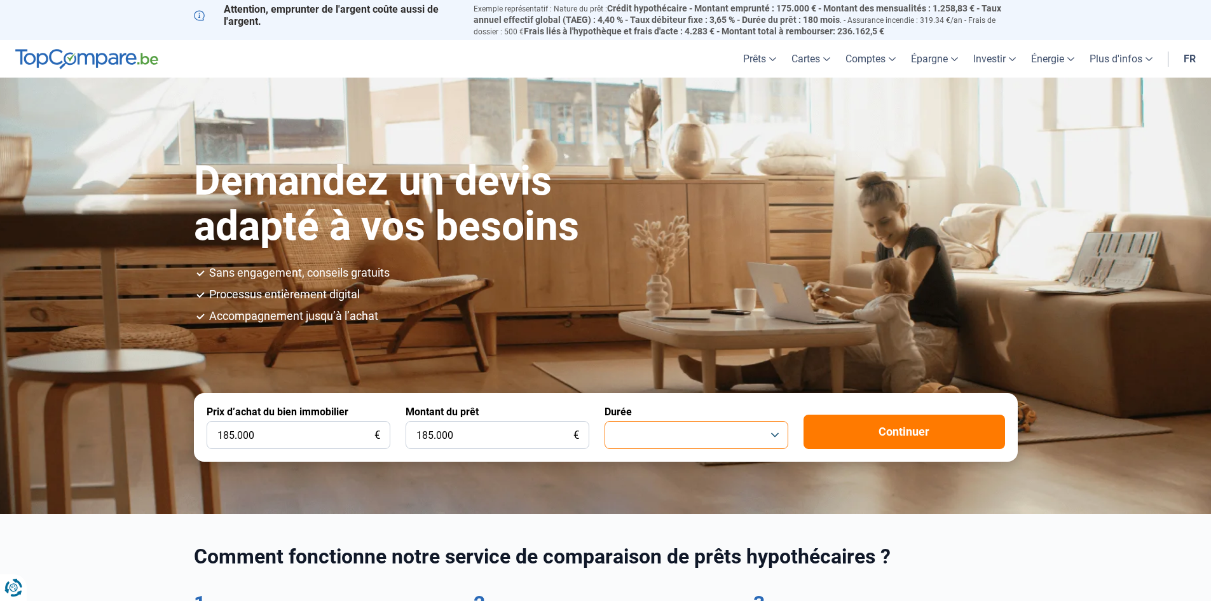
click at [661, 440] on button "button" at bounding box center [696, 435] width 184 height 28
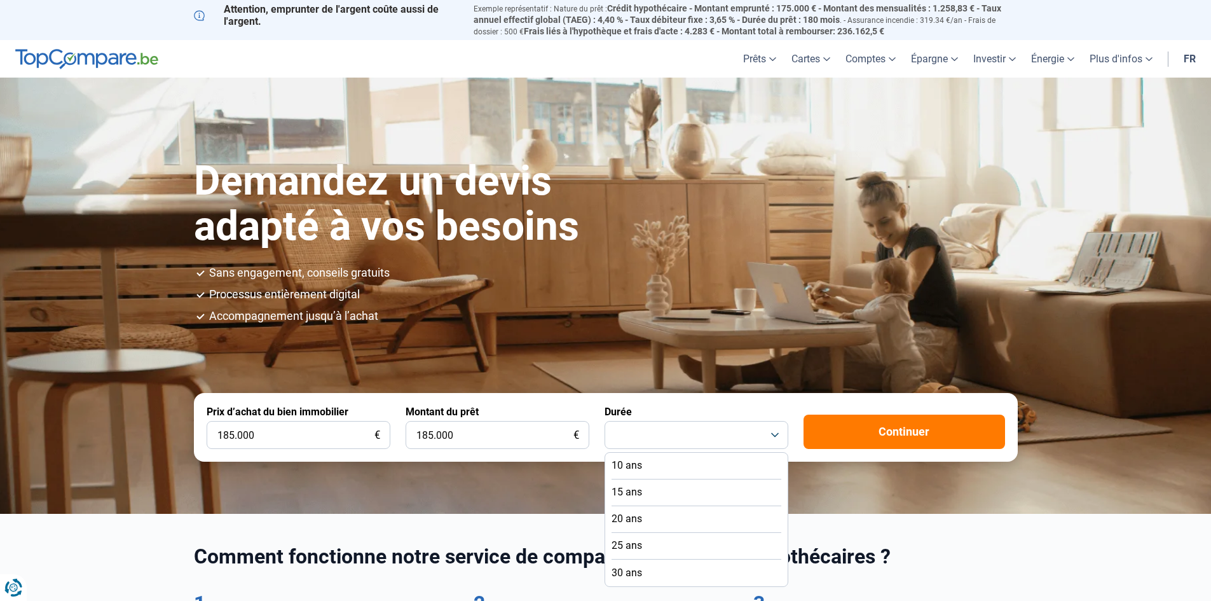
click at [648, 540] on li "25 ans" at bounding box center [696, 546] width 170 height 27
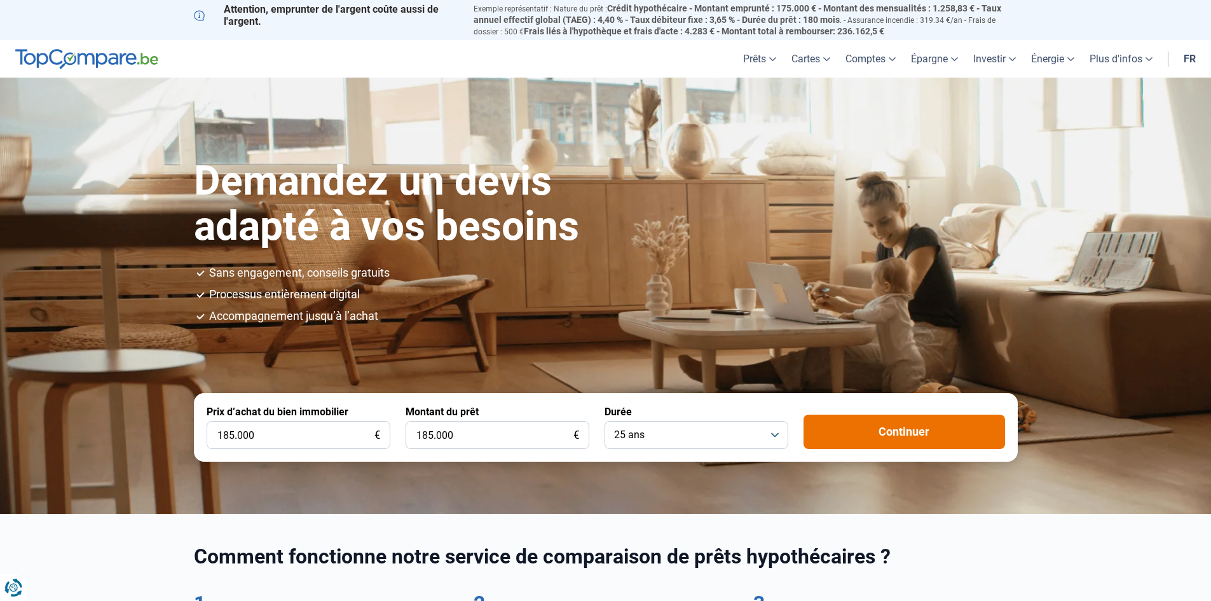
click at [883, 433] on button "Continuer" at bounding box center [903, 431] width 201 height 34
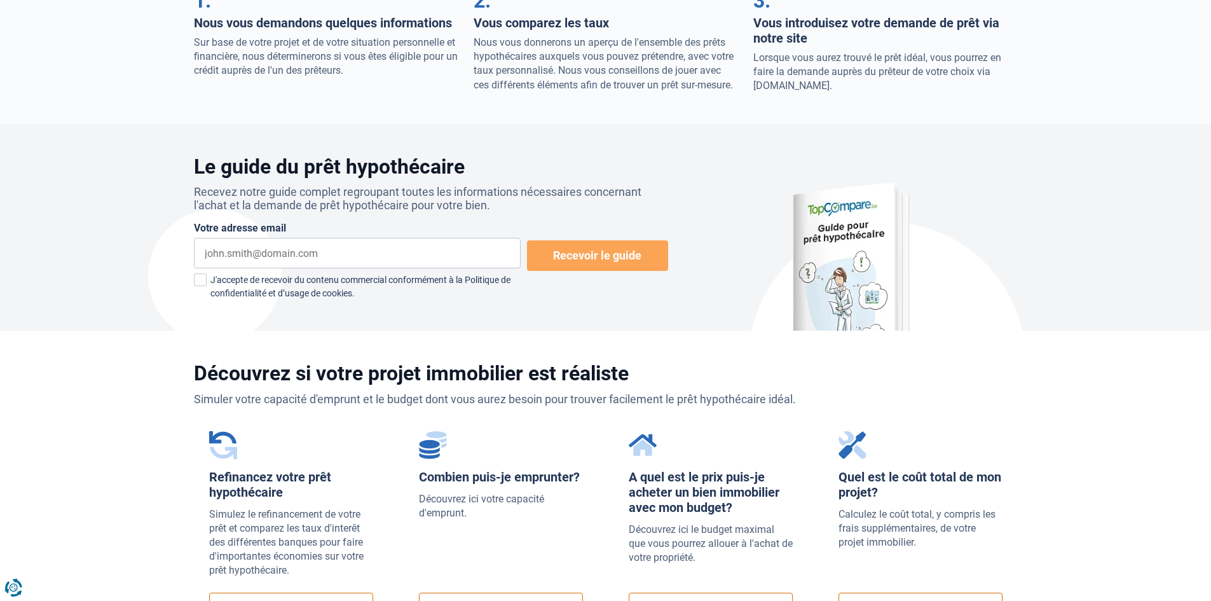
scroll to position [699, 0]
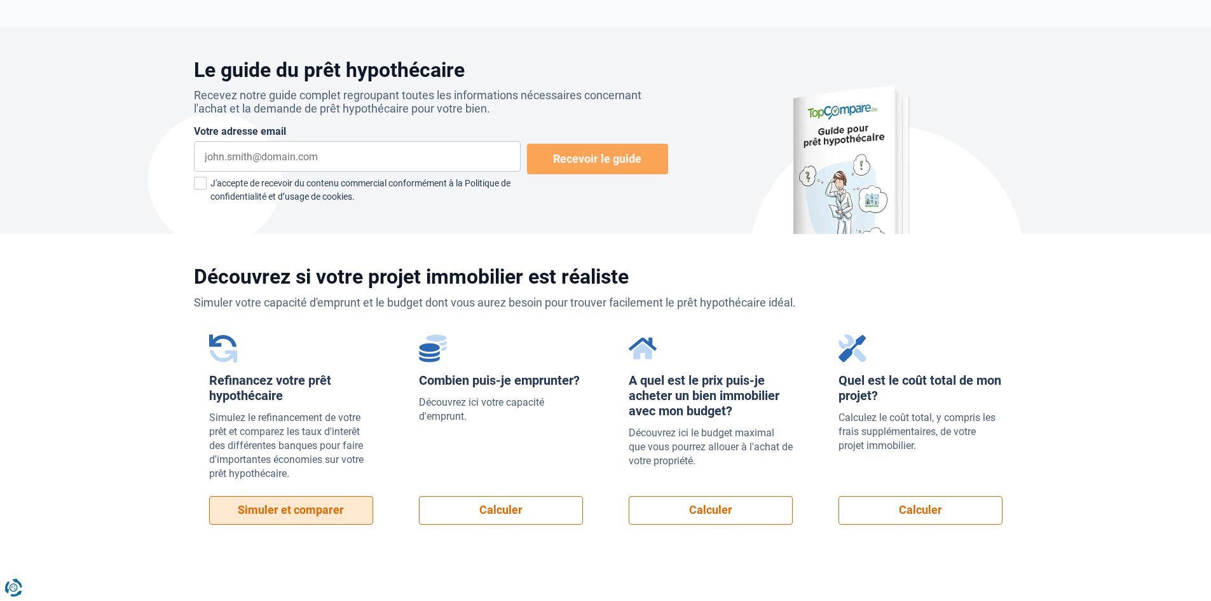
click at [295, 508] on link "Simuler et comparer" at bounding box center [291, 510] width 164 height 29
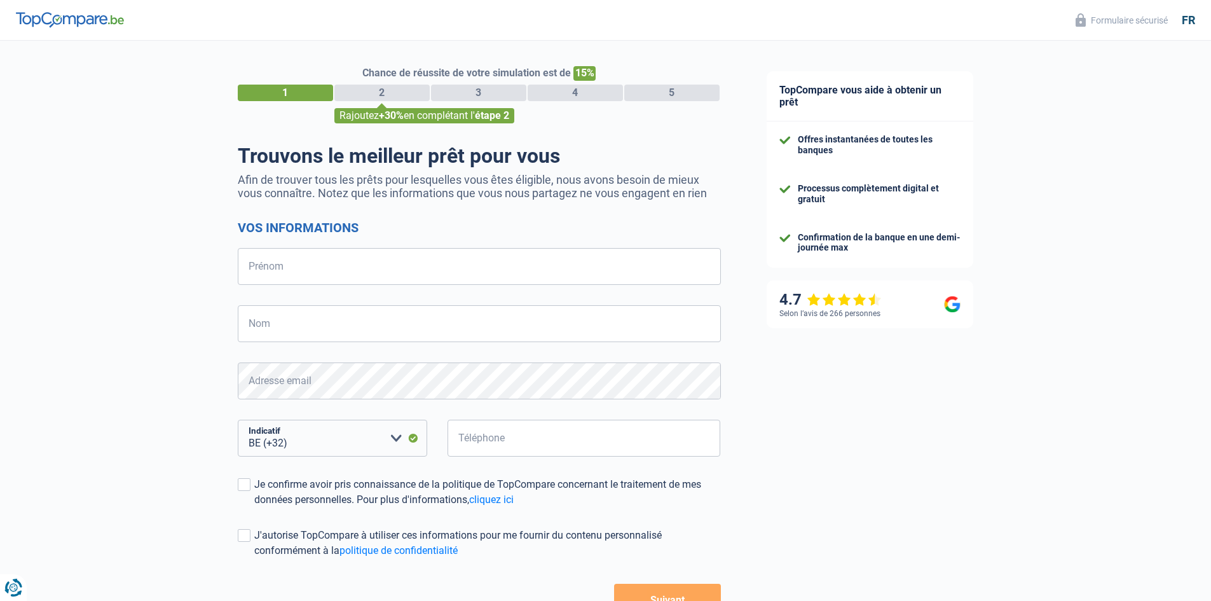
select select "32"
